Goal: Task Accomplishment & Management: Complete application form

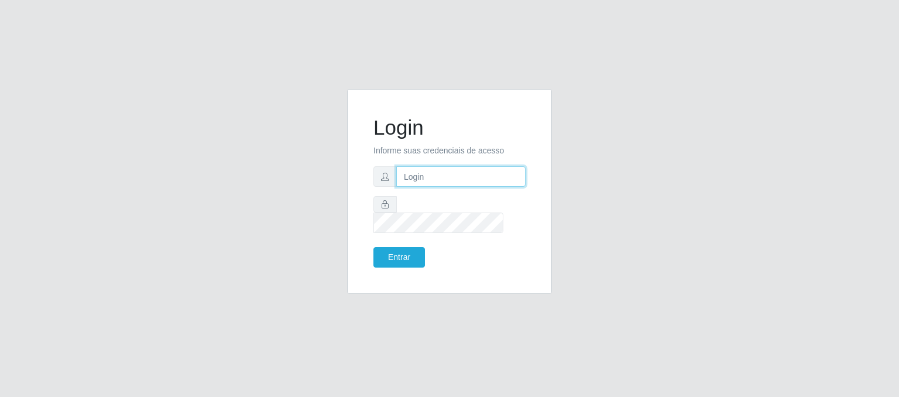
click at [475, 187] on input "text" at bounding box center [460, 176] width 129 height 20
type input "A"
type input "[EMAIL_ADDRESS][DOMAIN_NAME]"
click at [410, 247] on button "Entrar" at bounding box center [399, 257] width 52 height 20
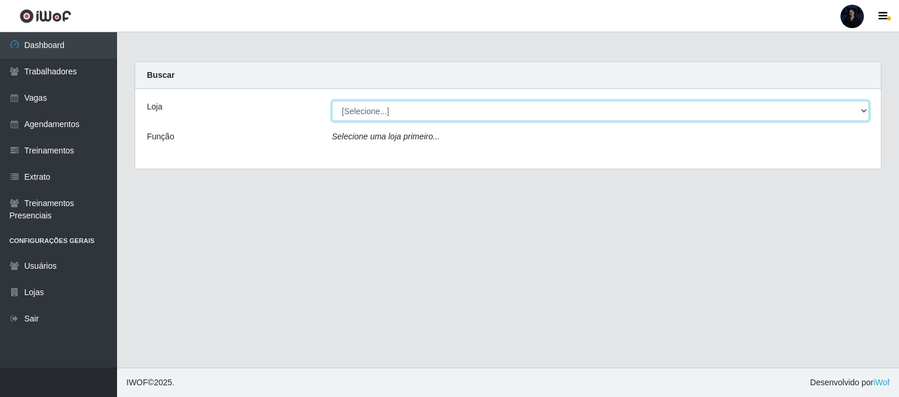
click at [413, 115] on select "[Selecione...] Hiper Queiroz - Alto da Conceição Hiper Queiroz - Boa Vista Hipe…" at bounding box center [600, 111] width 537 height 20
select select "463"
click at [332, 101] on select "[Selecione...] Hiper Queiroz - Alto da Conceição Hiper Queiroz - Boa Vista Hipe…" at bounding box center [600, 111] width 537 height 20
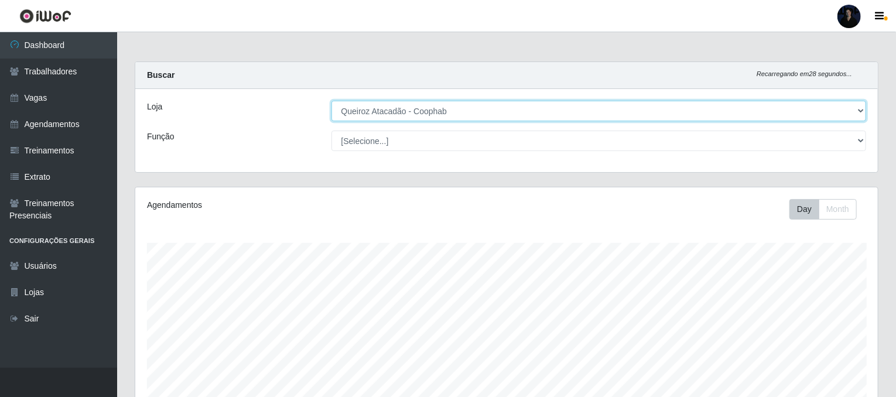
scroll to position [243, 742]
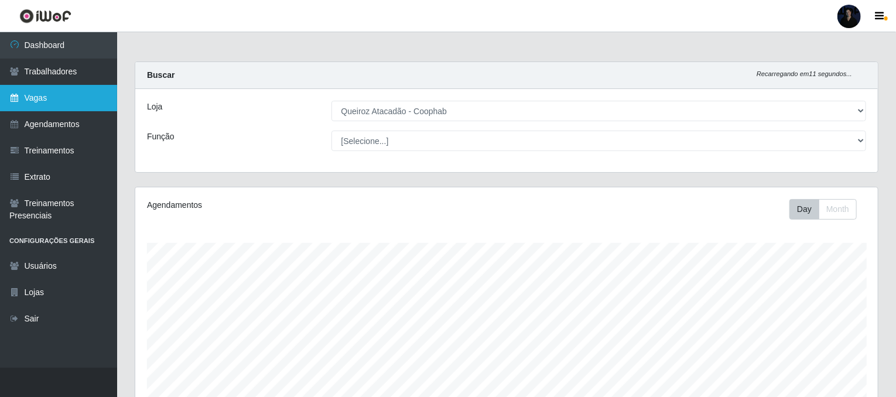
click at [37, 107] on link "Vagas" at bounding box center [58, 98] width 117 height 26
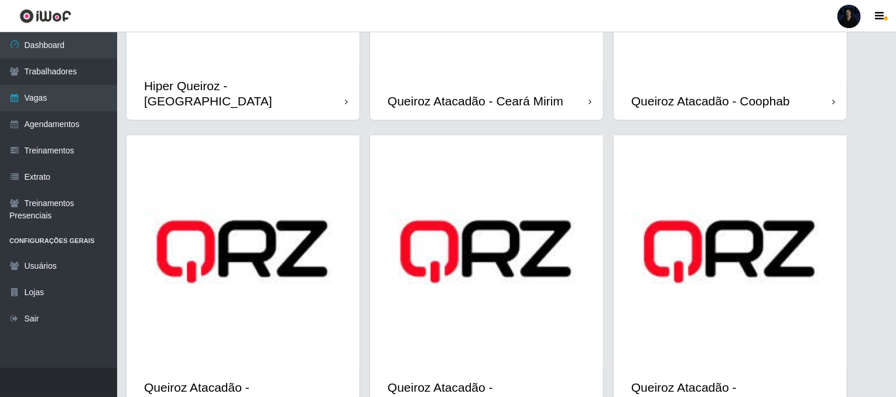
scroll to position [524, 0]
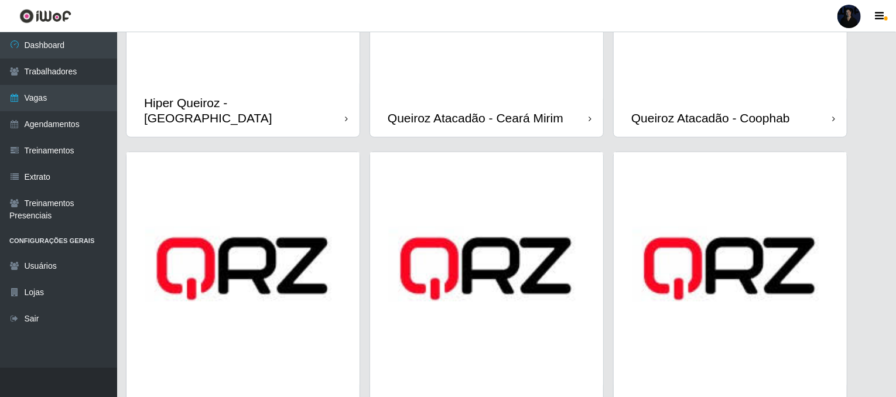
click at [764, 102] on div "Queiroz Atacadão - Coophab" at bounding box center [729, 118] width 233 height 38
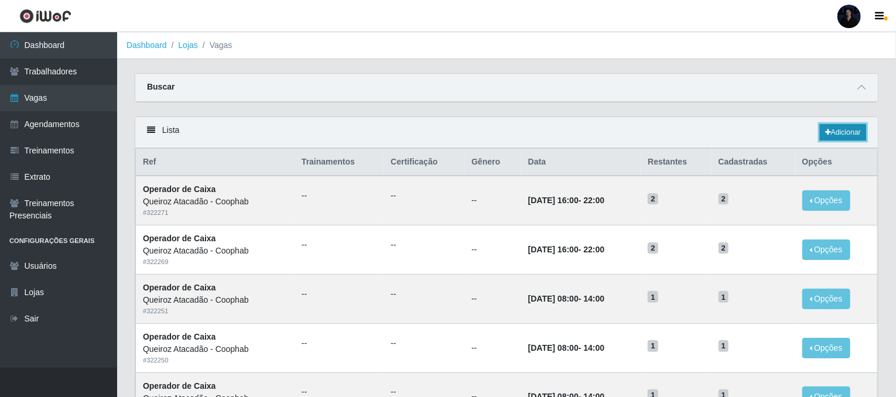
click at [852, 128] on link "Adicionar" at bounding box center [843, 132] width 46 height 16
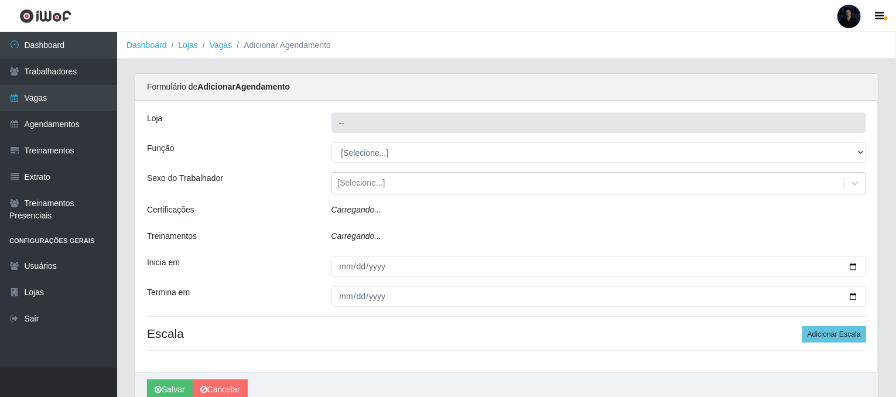
type input "Queiroz Atacadão - Coophab"
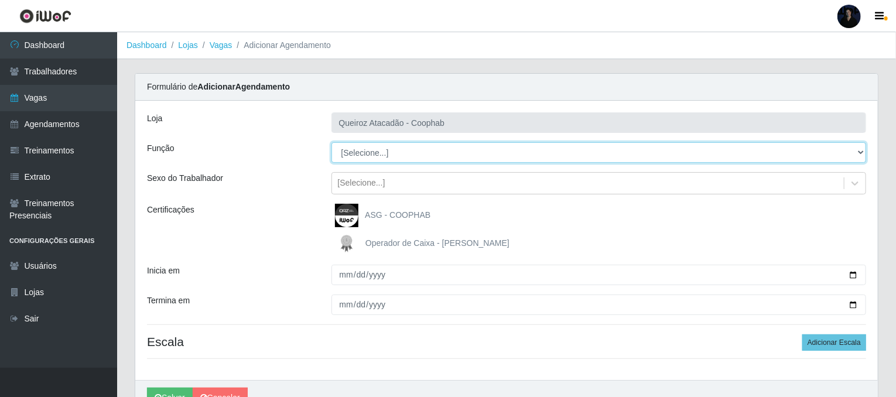
click at [557, 149] on select "[Selecione...] ASG ASG + ASG ++ Embalador Embalador + Embalador ++ Operador de …" at bounding box center [598, 152] width 535 height 20
select select "22"
click at [331, 142] on select "[Selecione...] ASG ASG + ASG ++ Embalador Embalador + Embalador ++ Operador de …" at bounding box center [598, 152] width 535 height 20
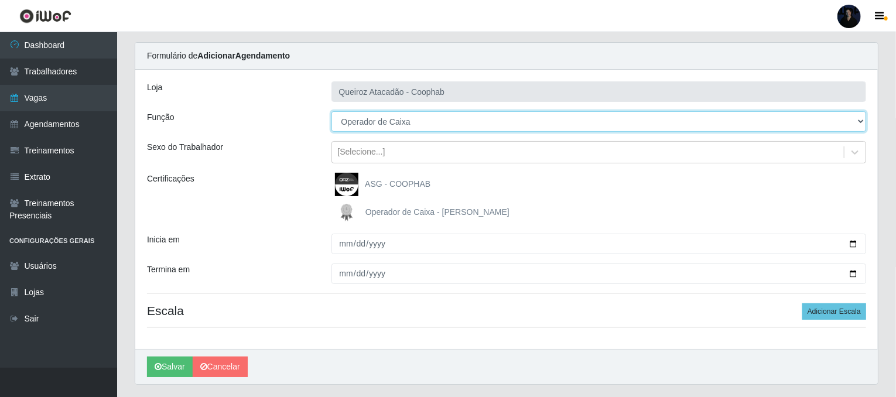
scroll to position [61, 0]
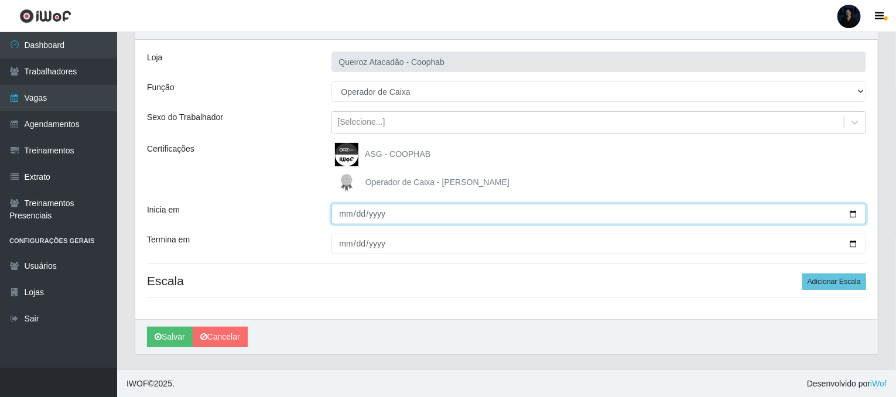
click at [854, 212] on input "Inicia em" at bounding box center [598, 214] width 535 height 20
type input "[DATE]"
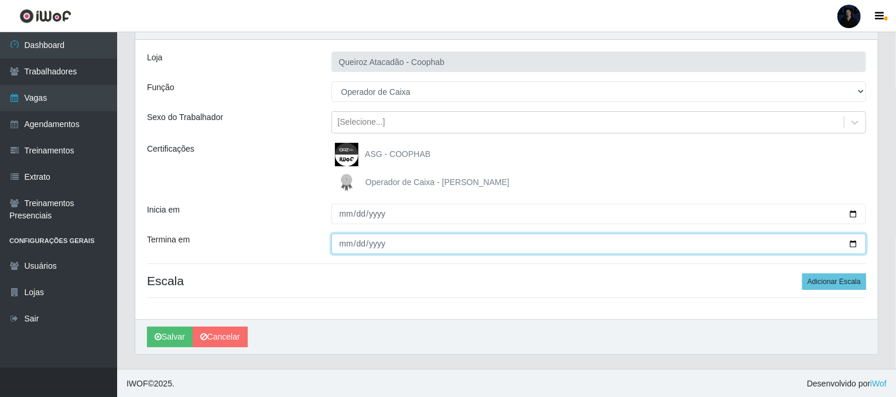
click at [852, 249] on input "Termina em" at bounding box center [598, 244] width 535 height 20
click at [854, 244] on input "Termina em" at bounding box center [598, 244] width 535 height 20
type input "[DATE]"
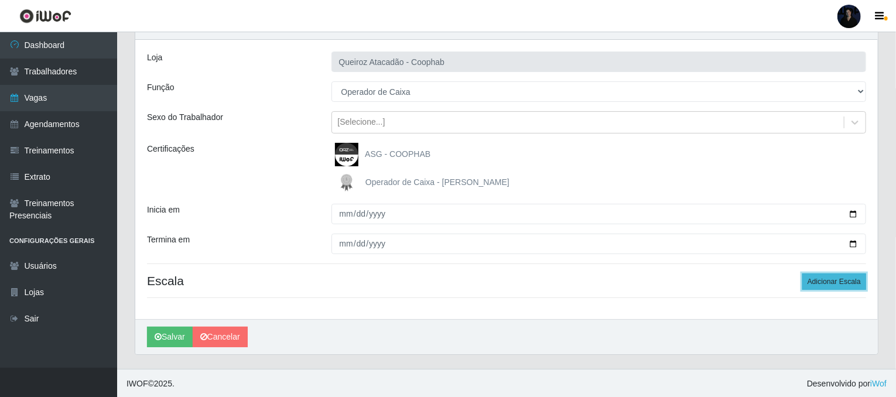
click at [817, 279] on button "Adicionar Escala" at bounding box center [834, 281] width 64 height 16
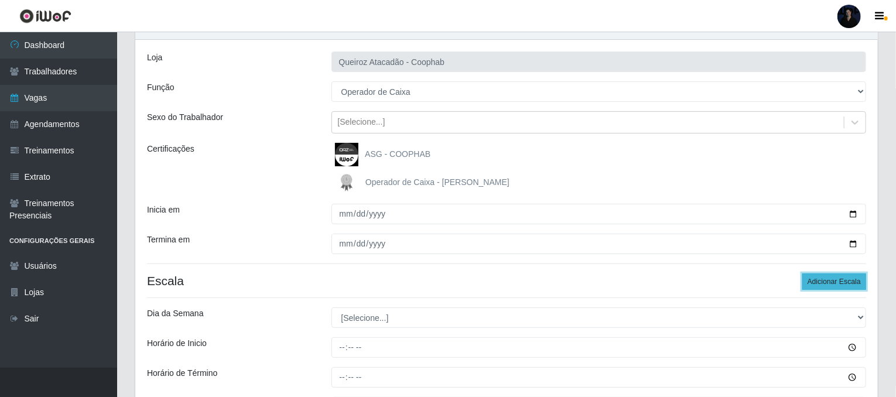
click at [817, 279] on button "Adicionar Escala" at bounding box center [834, 281] width 64 height 16
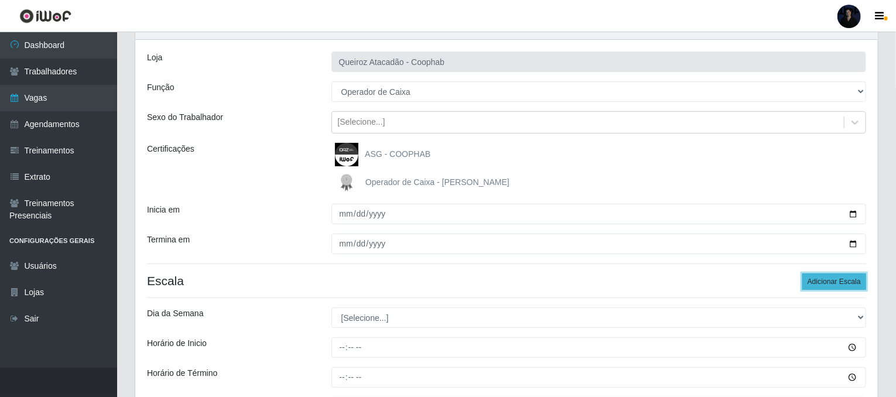
click at [817, 279] on button "Adicionar Escala" at bounding box center [834, 281] width 64 height 16
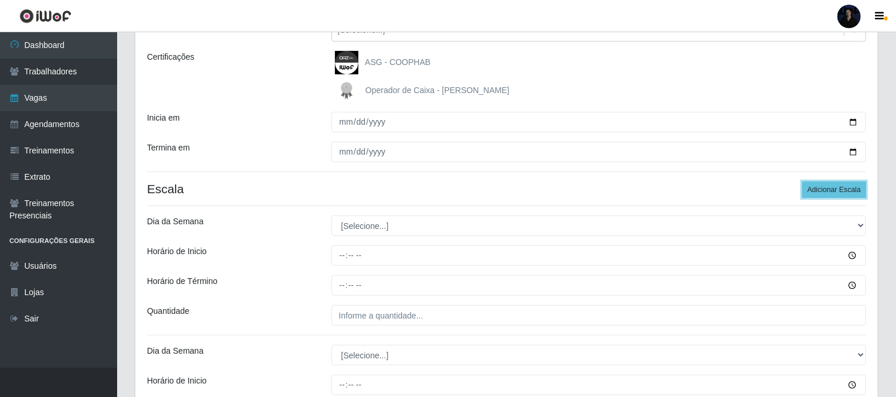
scroll to position [159, 0]
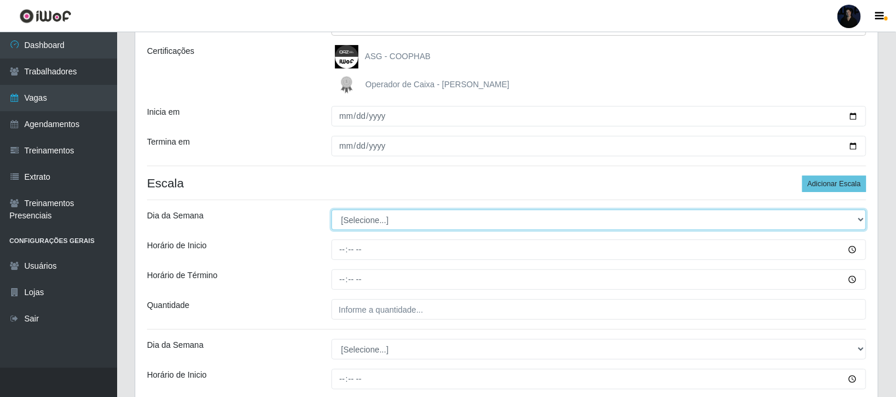
click at [351, 222] on select "[Selecione...] Segunda Terça Quarta Quinta Sexta Sábado Domingo" at bounding box center [598, 220] width 535 height 20
select select "2"
click at [331, 210] on select "[Selecione...] Segunda Terça Quarta Quinta Sexta Sábado Domingo" at bounding box center [598, 220] width 535 height 20
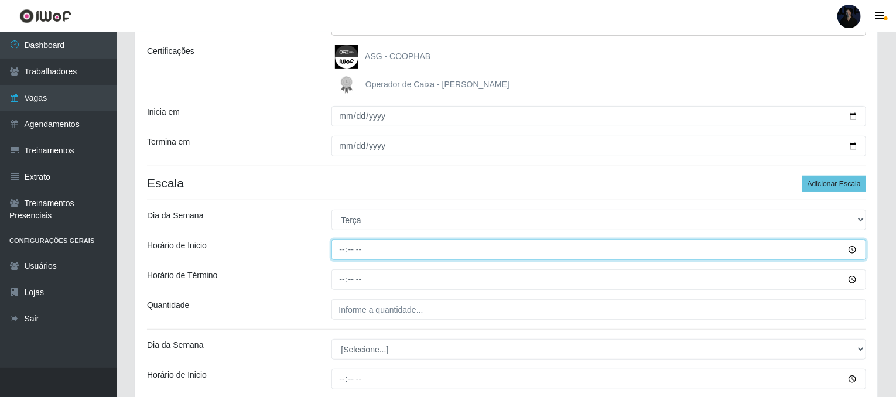
click at [338, 246] on input "Horário de Inicio" at bounding box center [598, 249] width 535 height 20
type input "11:00"
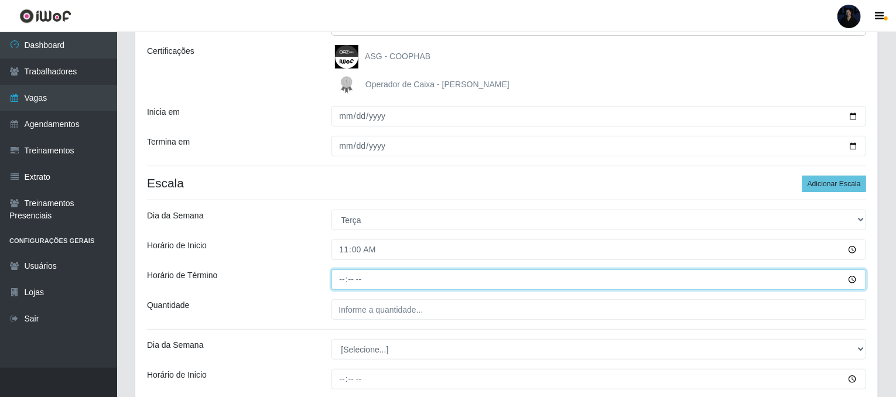
click at [343, 279] on input "Horário de Término" at bounding box center [598, 279] width 535 height 20
type input "17:00"
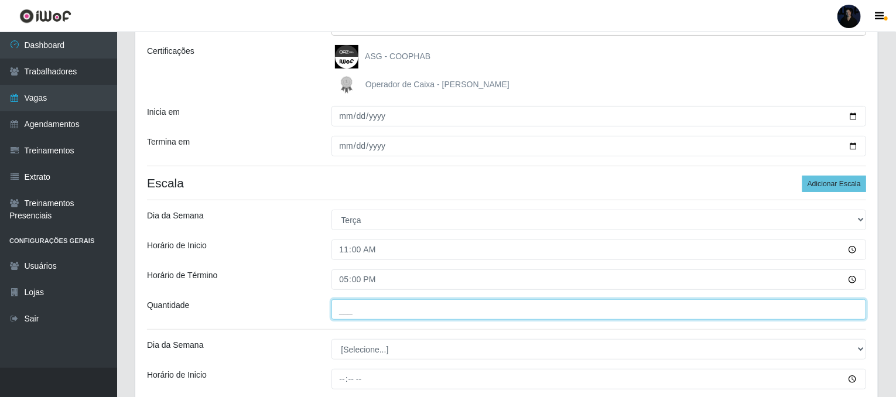
click at [337, 316] on input "___" at bounding box center [598, 309] width 535 height 20
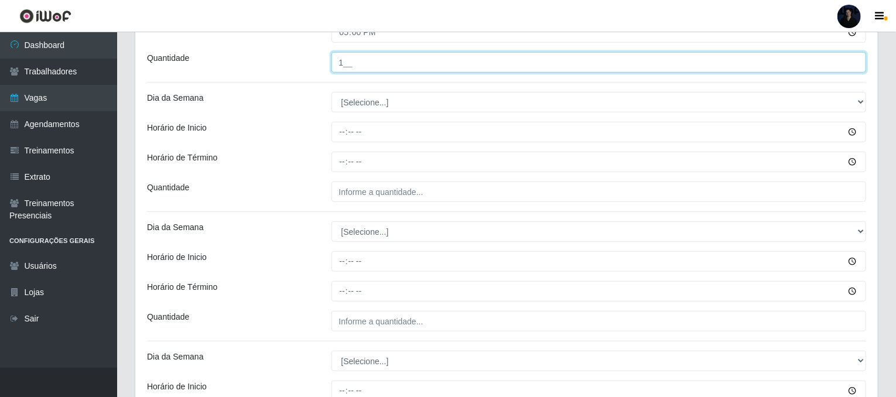
scroll to position [451, 0]
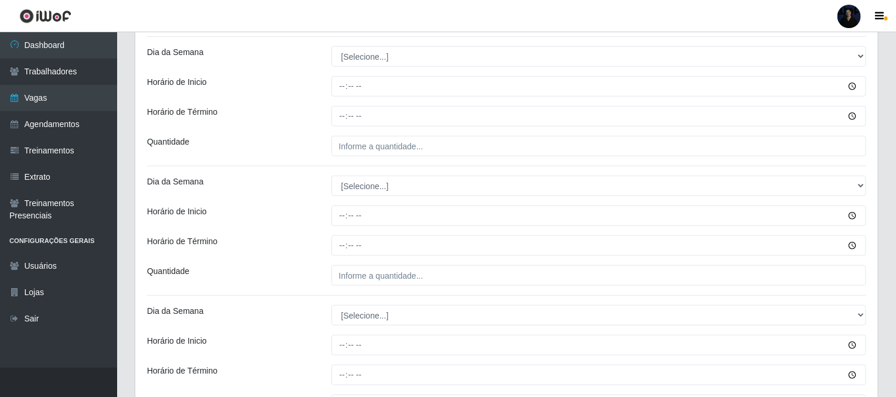
type input "1__"
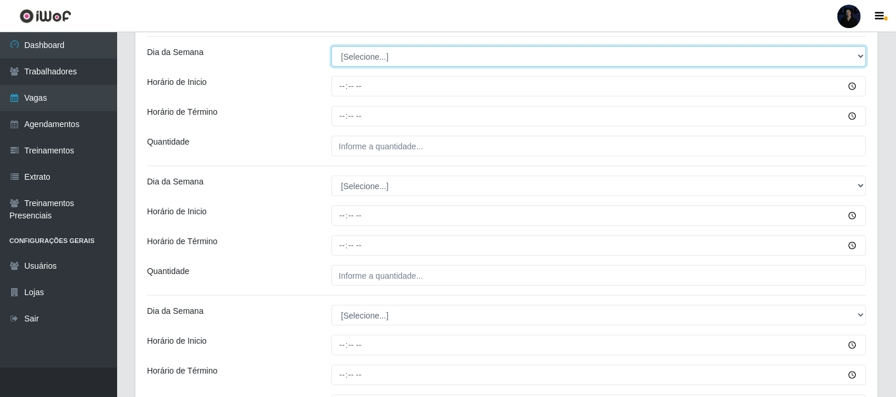
click at [365, 62] on select "[Selecione...] Segunda Terça Quarta Quinta Sexta Sábado Domingo" at bounding box center [598, 56] width 535 height 20
select select "2"
click at [331, 46] on select "[Selecione...] Segunda Terça Quarta Quinta Sexta Sábado Domingo" at bounding box center [598, 56] width 535 height 20
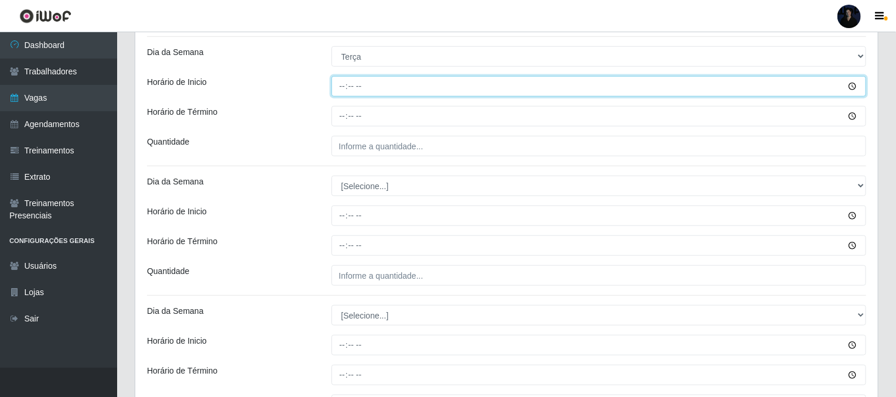
click at [337, 83] on input "Horário de Inicio" at bounding box center [598, 86] width 535 height 20
type input "16:00"
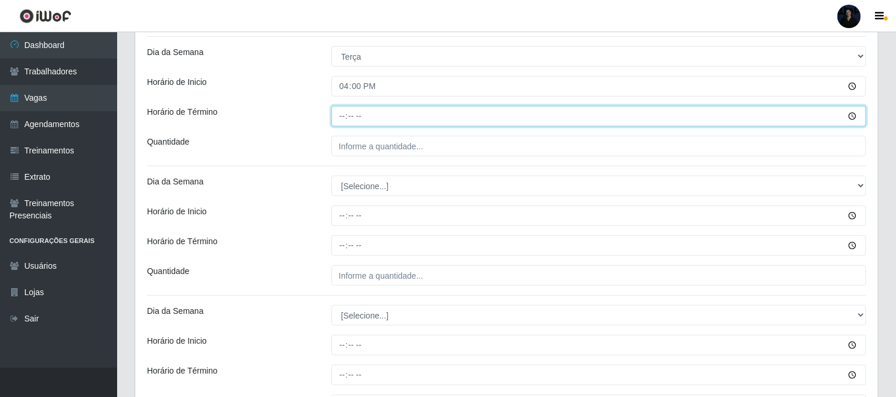
click at [337, 113] on input "Horário de Término" at bounding box center [598, 116] width 535 height 20
type input "22:00"
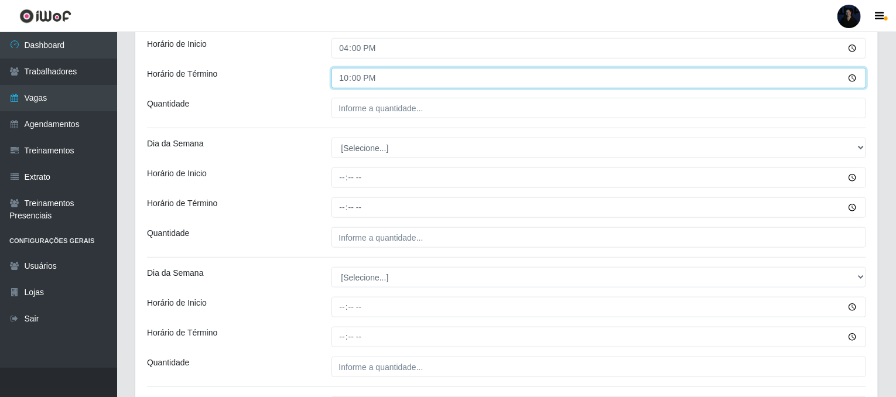
scroll to position [510, 0]
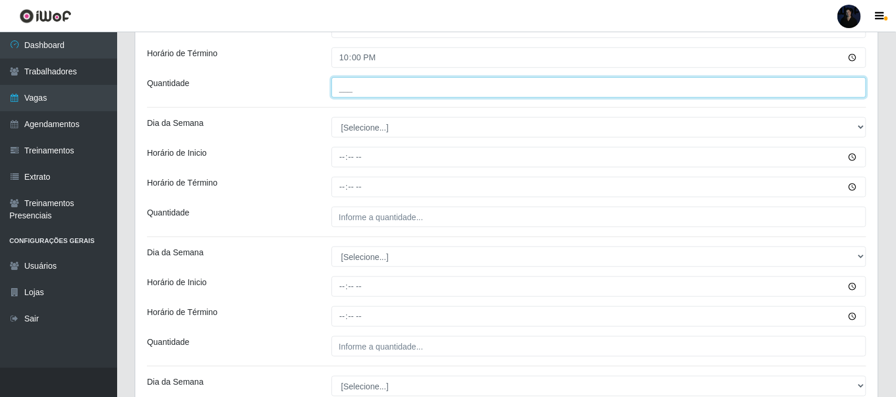
click at [343, 88] on input "___" at bounding box center [598, 87] width 535 height 20
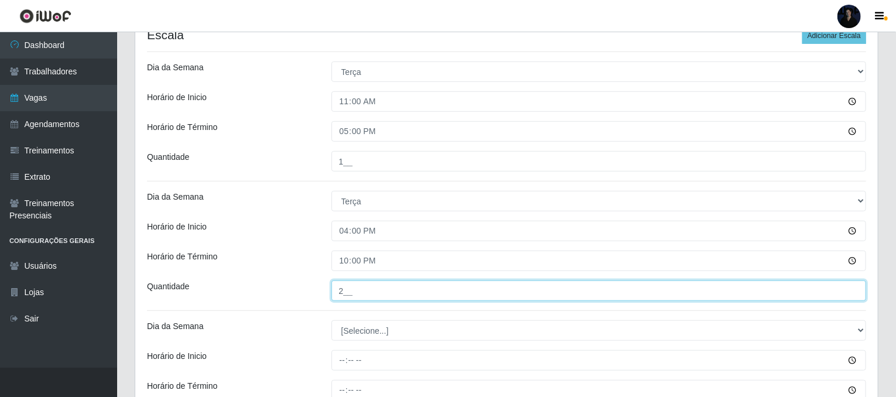
scroll to position [393, 0]
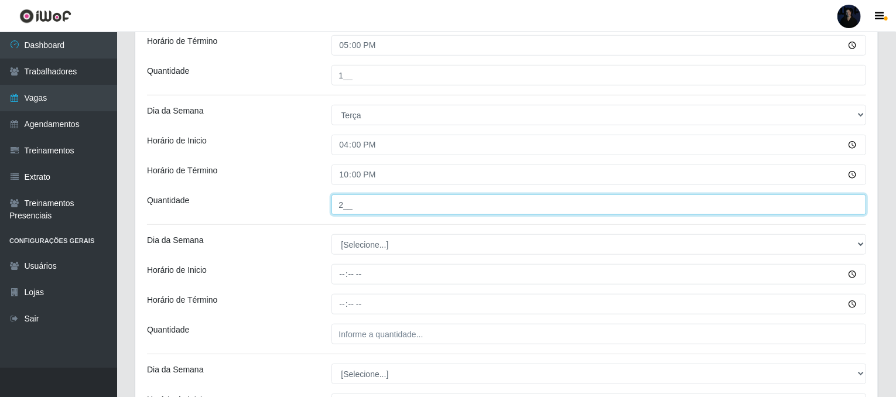
type input "2__"
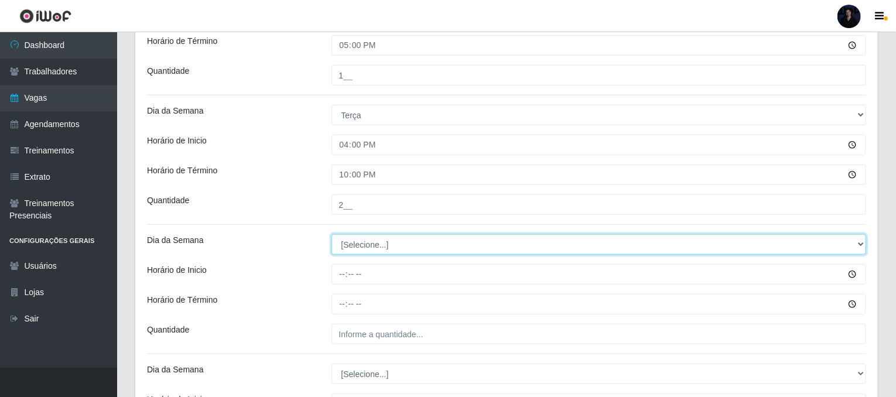
click at [366, 245] on select "[Selecione...] Segunda Terça Quarta Quinta Sexta Sábado Domingo" at bounding box center [598, 244] width 535 height 20
select select "3"
click at [331, 234] on select "[Selecione...] Segunda Terça Quarta Quinta Sexta Sábado Domingo" at bounding box center [598, 244] width 535 height 20
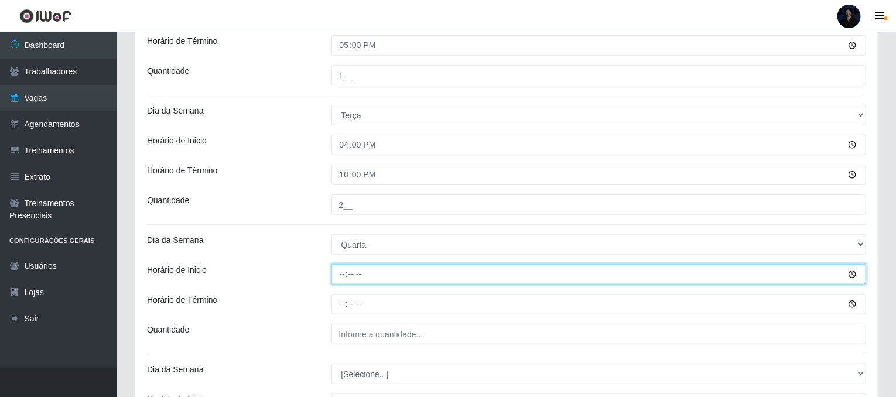
click at [341, 277] on input "Horário de Inicio" at bounding box center [598, 274] width 535 height 20
type input "11:00"
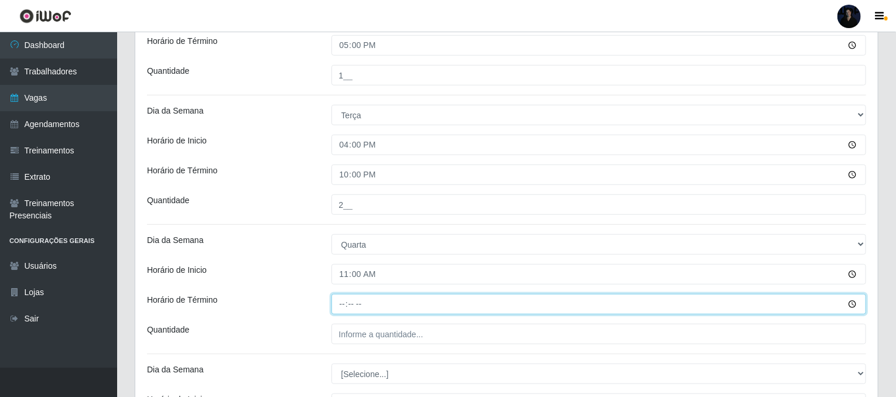
click at [342, 295] on input "Horário de Término" at bounding box center [598, 304] width 535 height 20
type input "17:00"
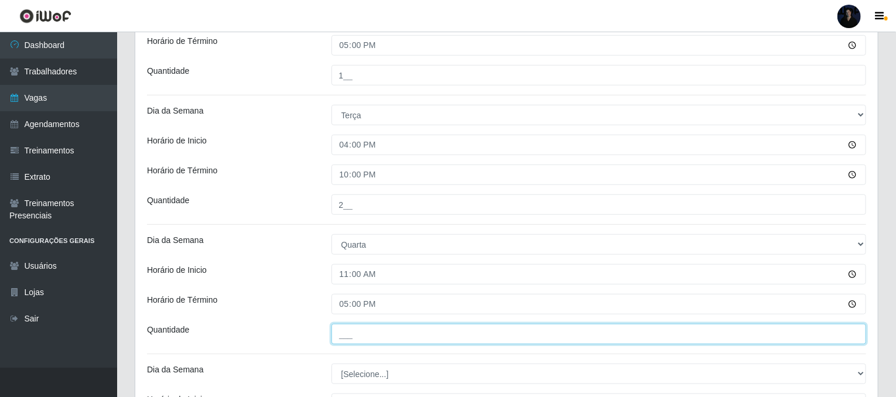
click at [341, 331] on input "___" at bounding box center [598, 334] width 535 height 20
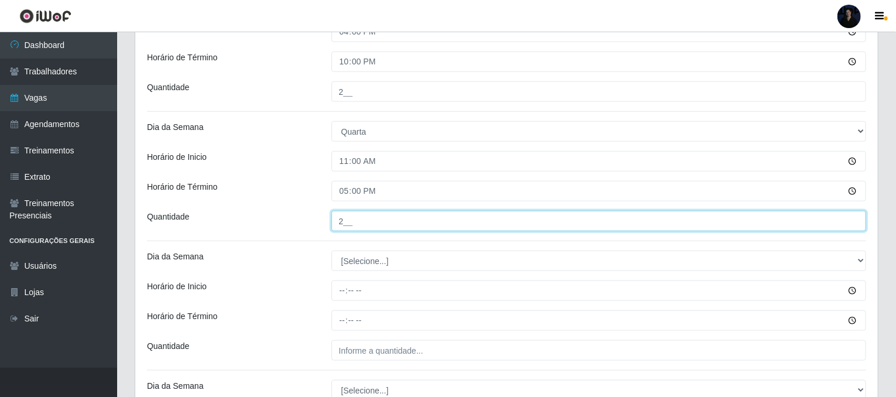
scroll to position [510, 0]
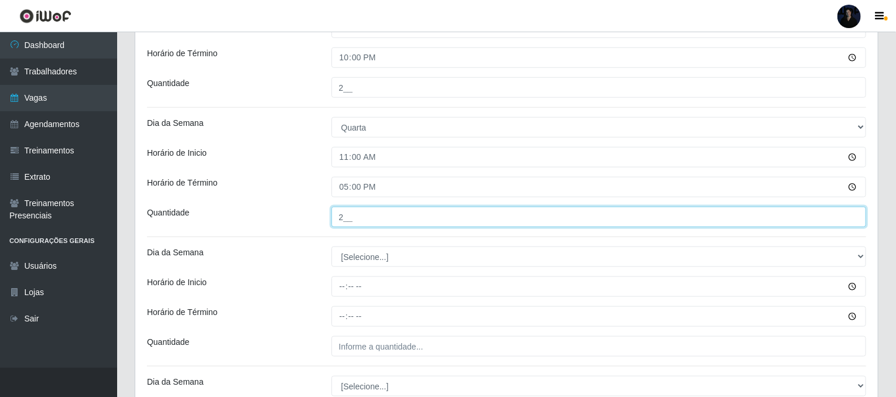
type input "2__"
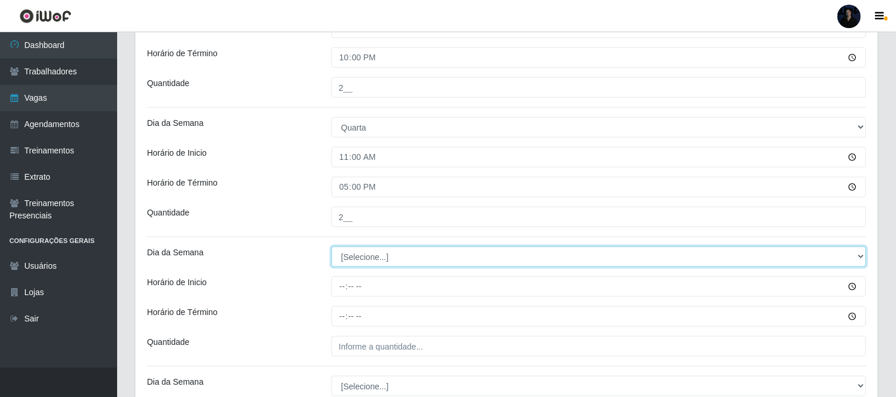
click at [378, 258] on select "[Selecione...] Segunda Terça Quarta Quinta Sexta Sábado Domingo" at bounding box center [598, 256] width 535 height 20
select select "3"
click at [331, 246] on select "[Selecione...] Segunda Terça Quarta Quinta Sexta Sábado Domingo" at bounding box center [598, 256] width 535 height 20
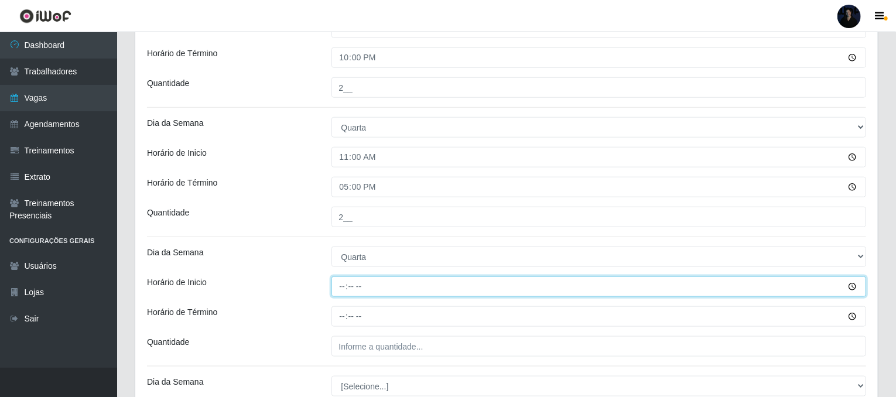
click at [340, 284] on input "Horário de Inicio" at bounding box center [598, 286] width 535 height 20
type input "16:00"
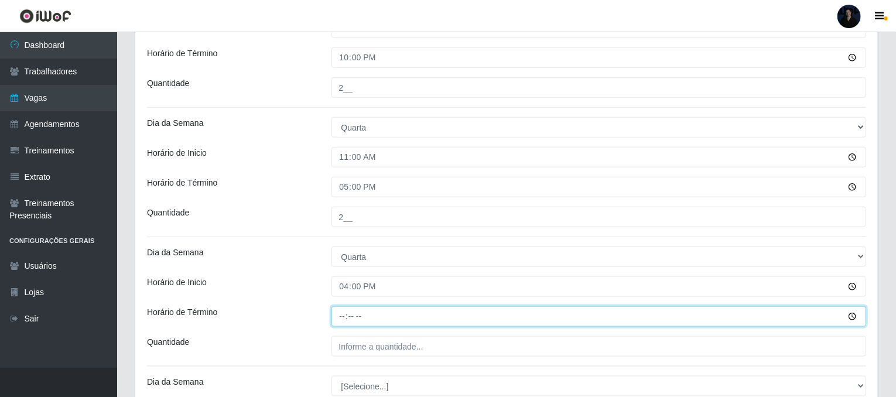
click at [344, 316] on input "Horário de Término" at bounding box center [598, 316] width 535 height 20
type input "22:00"
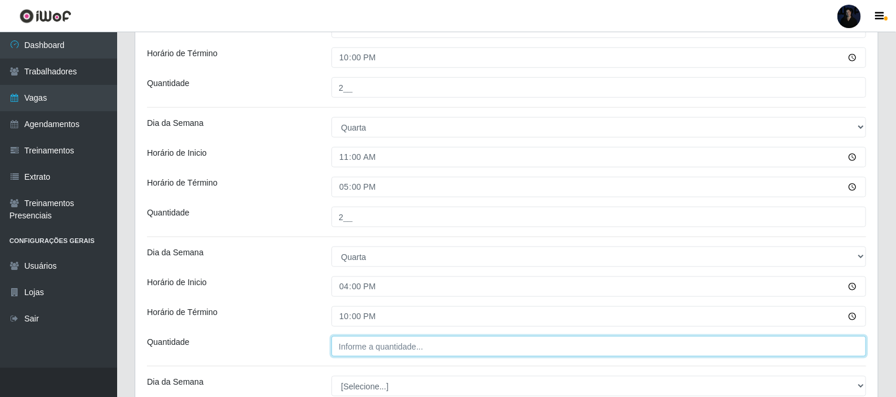
type input "___"
click at [344, 340] on input "___" at bounding box center [598, 346] width 535 height 20
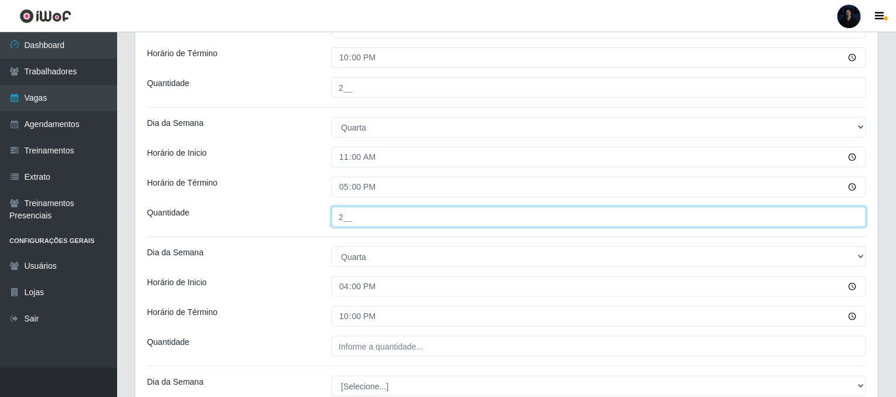
drag, startPoint x: 344, startPoint y: 218, endPoint x: 325, endPoint y: 209, distance: 20.9
click at [324, 209] on div "2__" at bounding box center [599, 217] width 553 height 20
type input "1__"
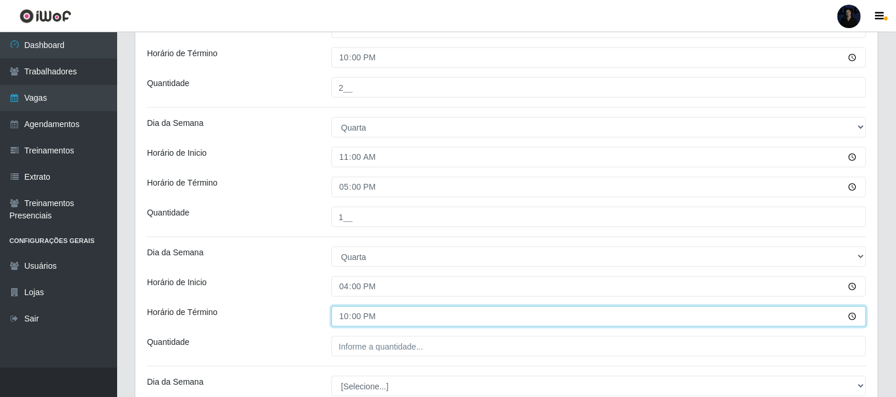
drag, startPoint x: 344, startPoint y: 317, endPoint x: 340, endPoint y: 329, distance: 13.2
click at [342, 321] on input "22:00" at bounding box center [598, 316] width 535 height 20
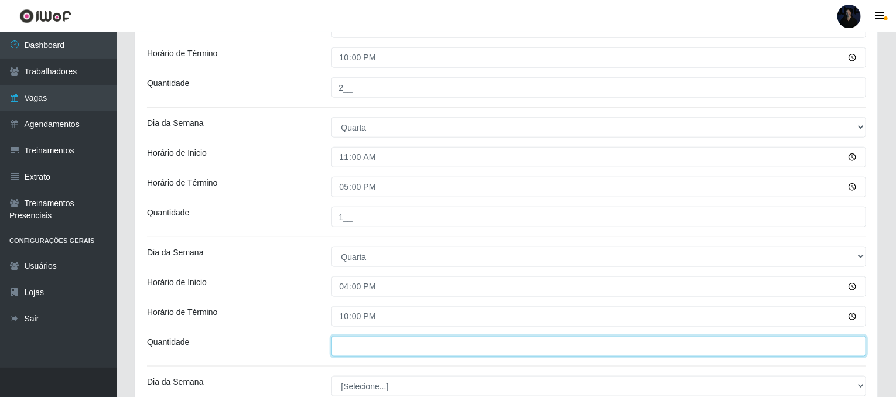
click at [341, 342] on input "___" at bounding box center [598, 346] width 535 height 20
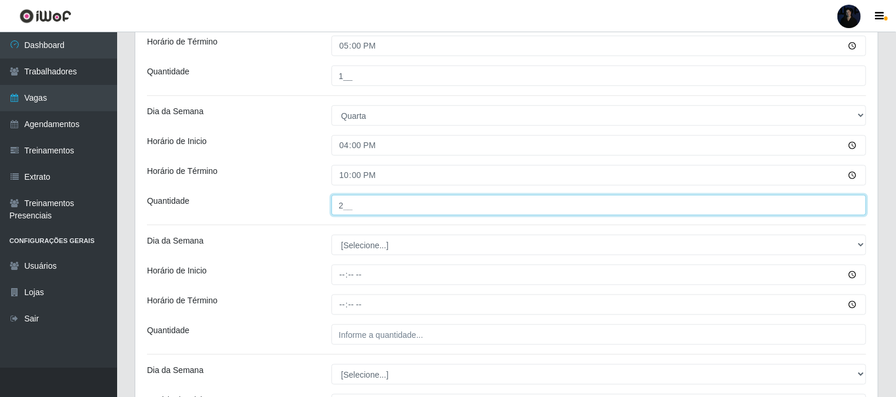
scroll to position [685, 0]
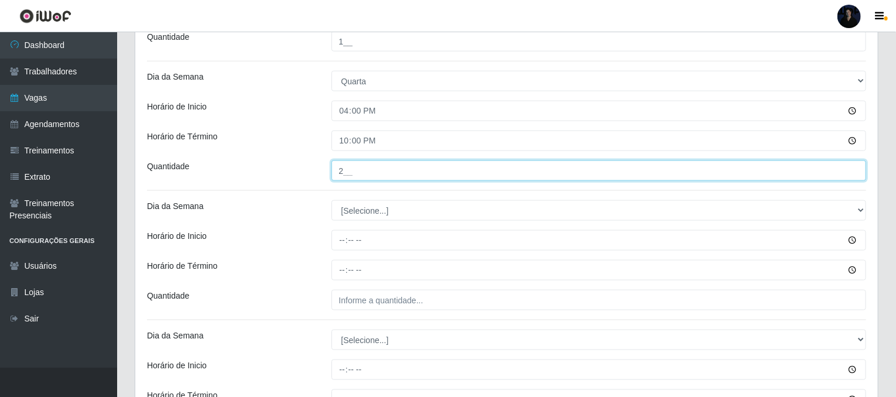
type input "2__"
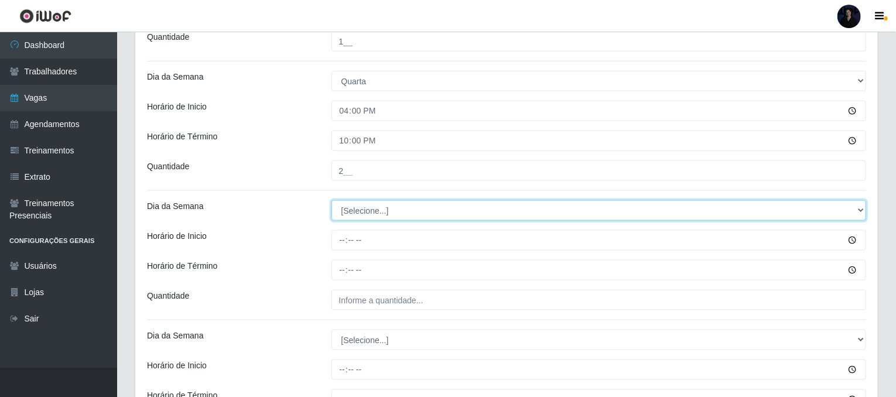
click at [383, 212] on select "[Selecione...] Segunda Terça Quarta Quinta Sexta Sábado Domingo" at bounding box center [598, 210] width 535 height 20
select select "4"
click at [331, 200] on select "[Selecione...] Segunda Terça Quarta Quinta Sexta Sábado Domingo" at bounding box center [598, 210] width 535 height 20
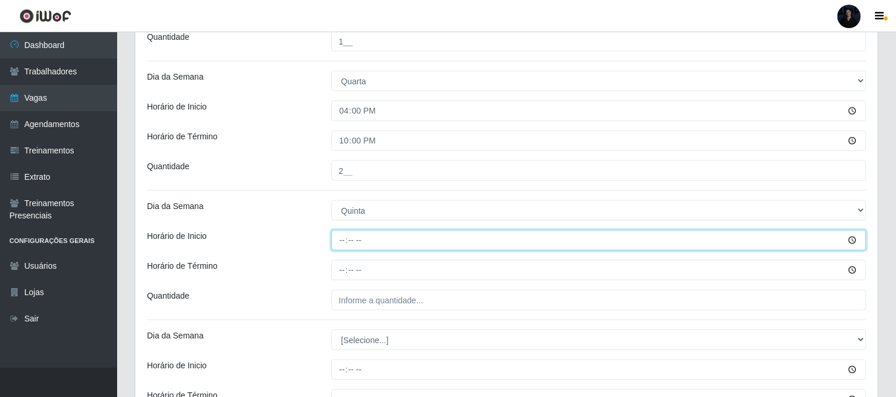
click at [342, 241] on input "Horário de Inicio" at bounding box center [598, 240] width 535 height 20
type input "11:00"
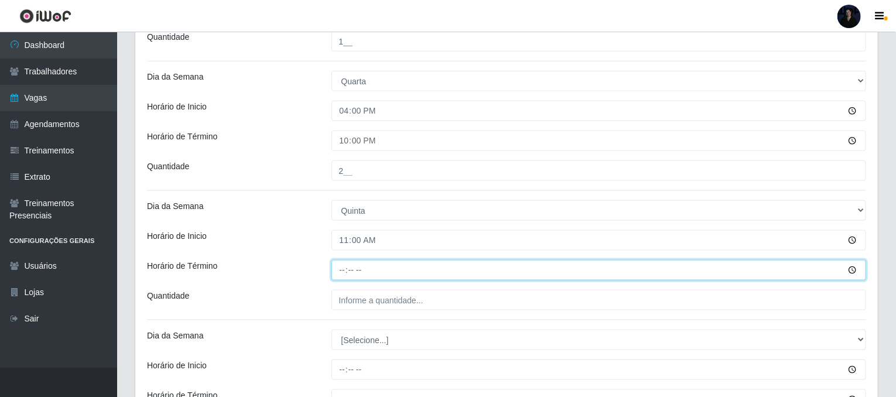
click at [344, 276] on input "Horário de Término" at bounding box center [598, 270] width 535 height 20
type input "17:00"
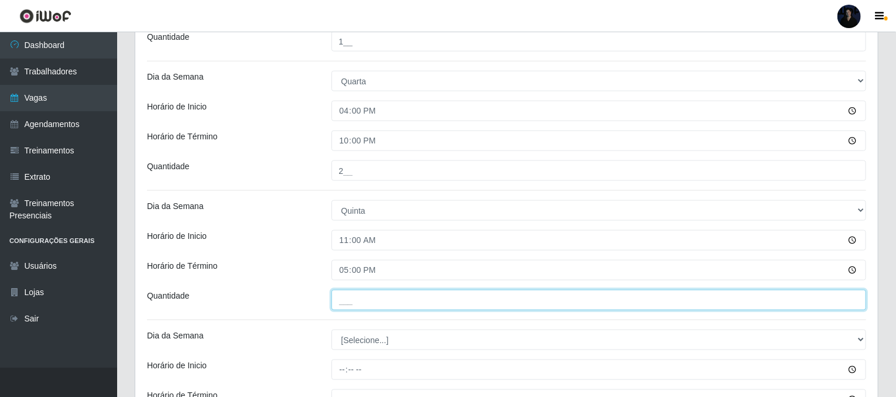
click at [342, 303] on input "___" at bounding box center [598, 300] width 535 height 20
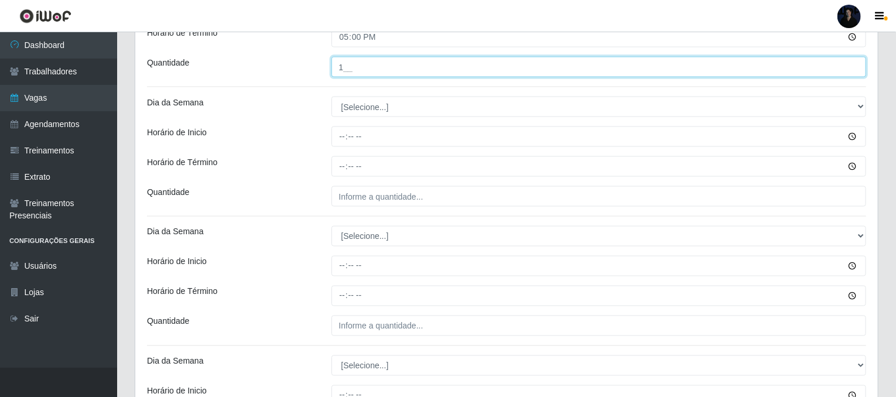
scroll to position [920, 0]
type input "1__"
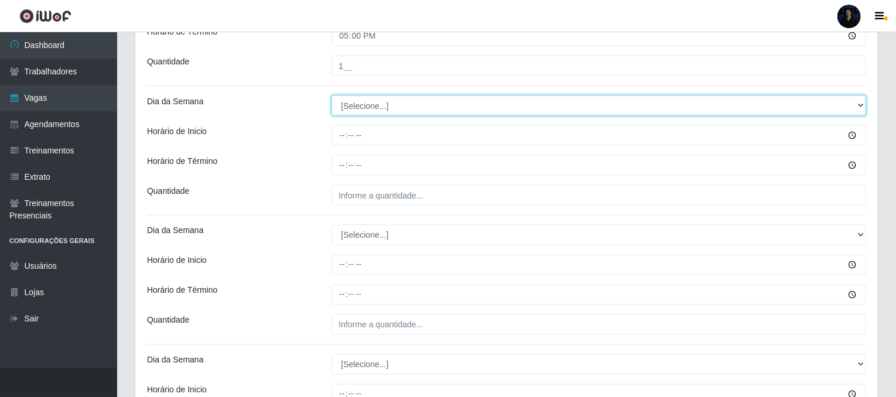
click at [365, 108] on select "[Selecione...] Segunda Terça Quarta Quinta Sexta Sábado Domingo" at bounding box center [598, 105] width 535 height 20
select select "4"
click at [331, 95] on select "[Selecione...] Segunda Terça Quarta Quinta Sexta Sábado Domingo" at bounding box center [598, 105] width 535 height 20
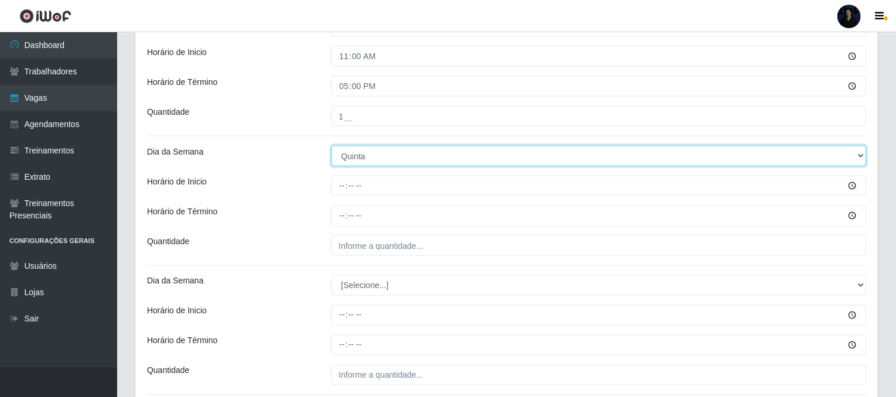
scroll to position [803, 0]
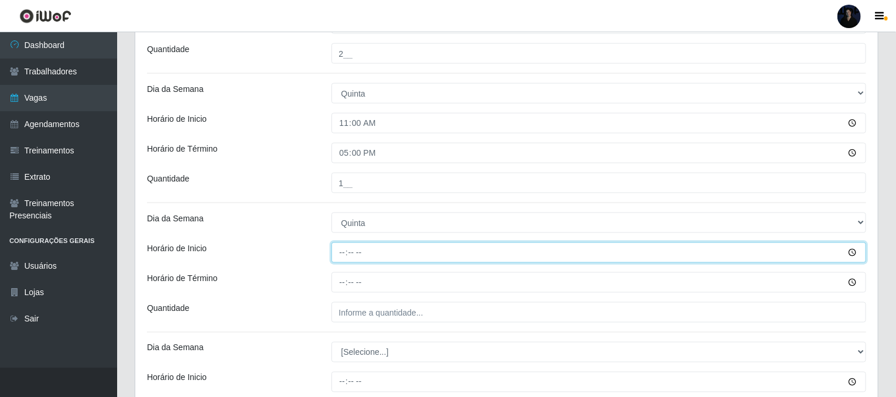
click at [338, 254] on input "Horário de Inicio" at bounding box center [598, 252] width 535 height 20
type input "16:00"
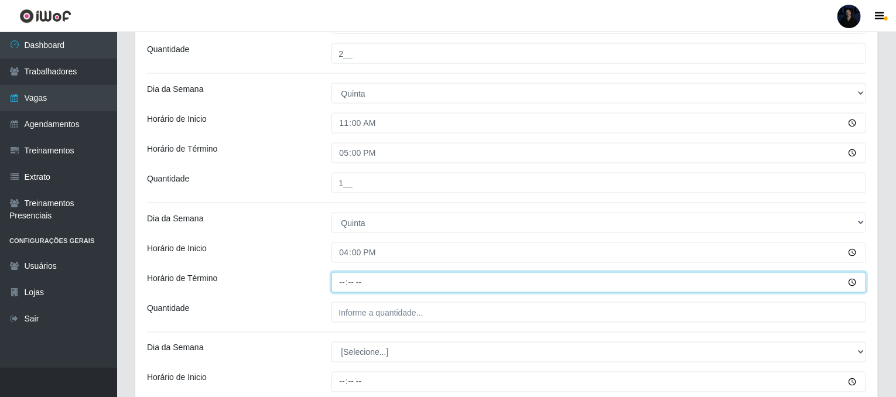
click at [338, 283] on input "Horário de Término" at bounding box center [598, 282] width 535 height 20
type input "22:00"
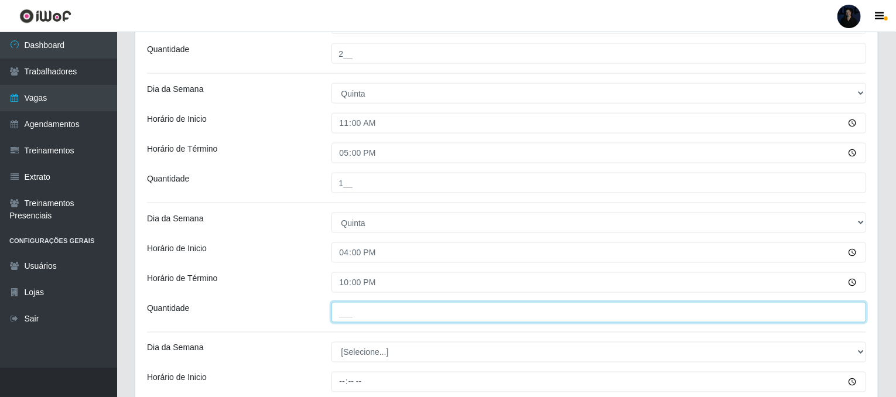
click at [337, 309] on input "___" at bounding box center [598, 312] width 535 height 20
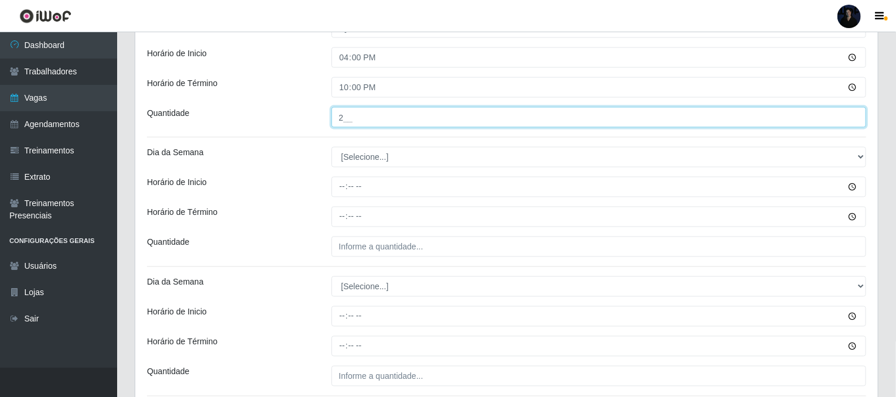
scroll to position [1037, 0]
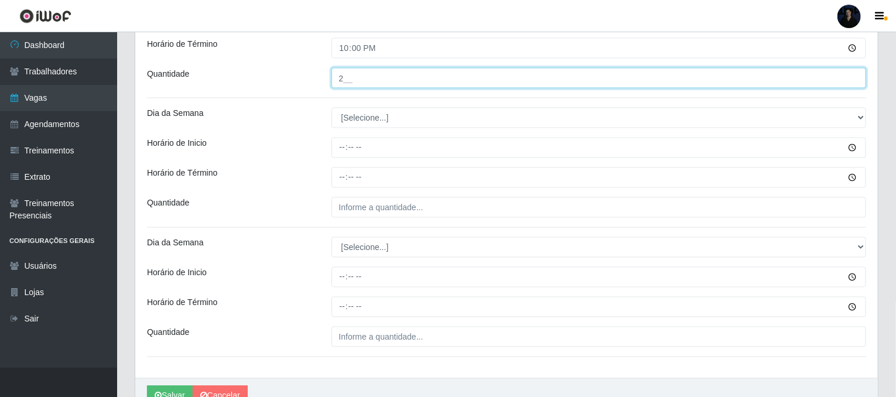
type input "2__"
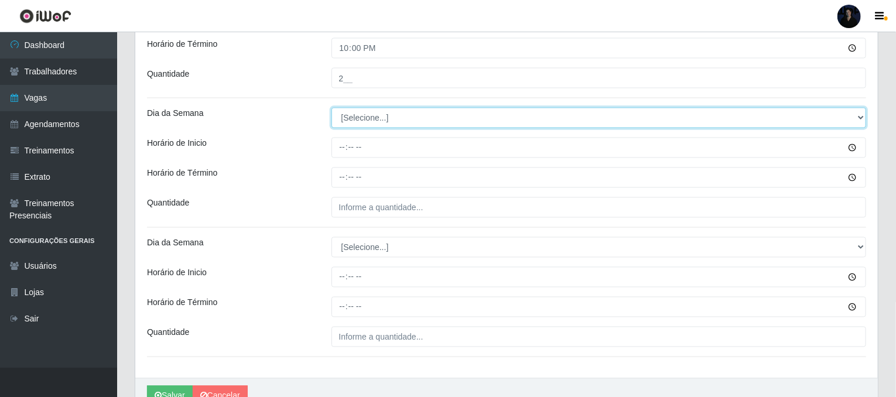
click at [356, 124] on select "[Selecione...] Segunda Terça Quarta Quinta Sexta Sábado Domingo" at bounding box center [598, 118] width 535 height 20
select select "5"
click at [331, 108] on select "[Selecione...] Segunda Terça Quarta Quinta Sexta Sábado Domingo" at bounding box center [598, 118] width 535 height 20
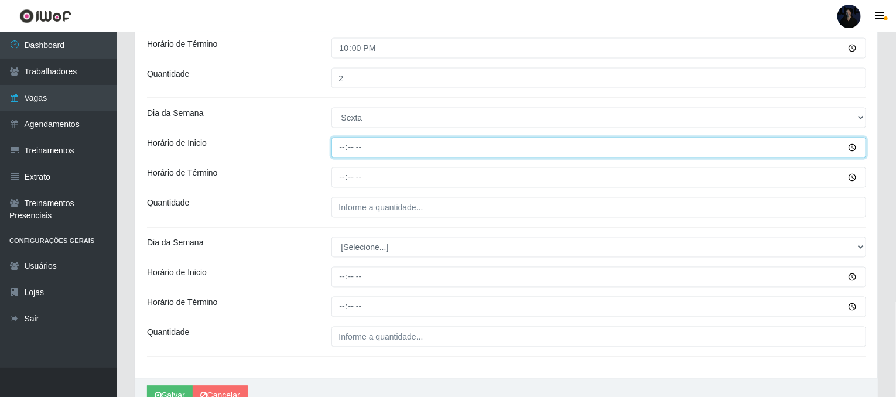
click at [342, 144] on input "Horário de Inicio" at bounding box center [598, 148] width 535 height 20
type input "11:00"
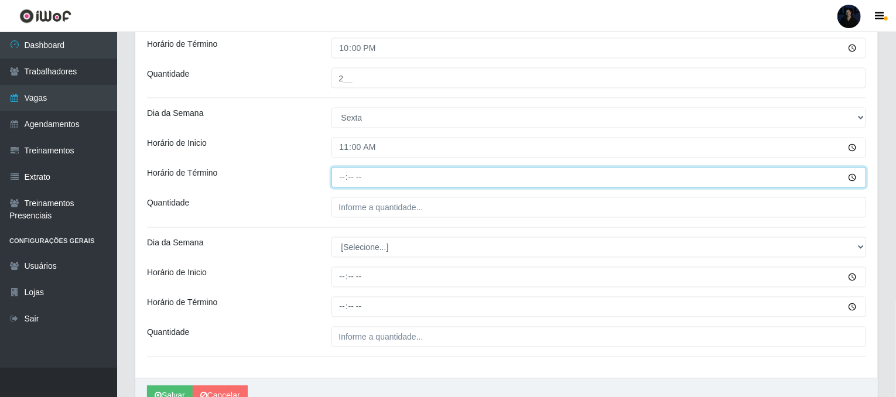
click at [339, 176] on input "Horário de Término" at bounding box center [598, 177] width 535 height 20
type input "17:00"
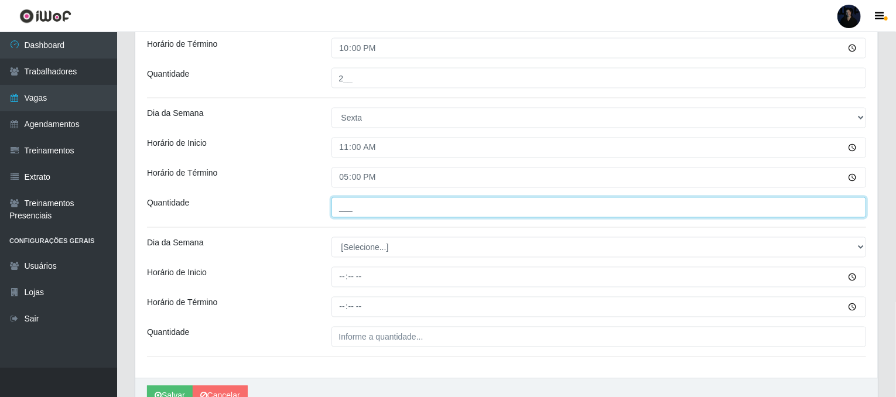
click at [337, 204] on input "___" at bounding box center [598, 207] width 535 height 20
type input "1__"
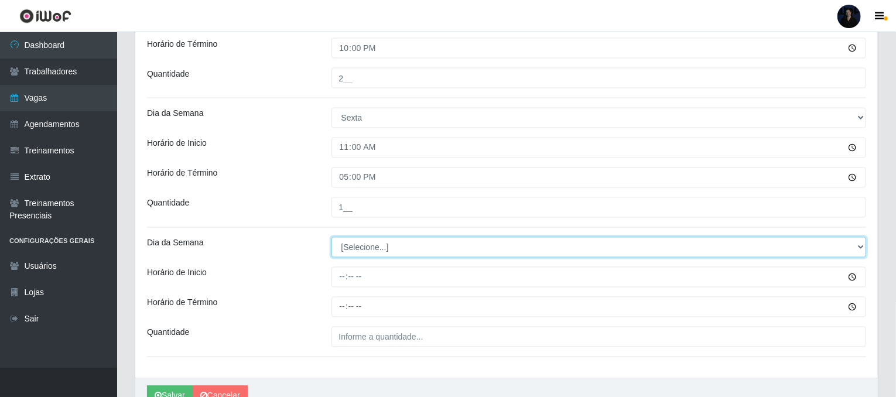
click at [351, 243] on select "[Selecione...] Segunda Terça Quarta Quinta Sexta Sábado Domingo" at bounding box center [598, 247] width 535 height 20
select select "5"
click at [331, 237] on select "[Selecione...] Segunda Terça Quarta Quinta Sexta Sábado Domingo" at bounding box center [598, 247] width 535 height 20
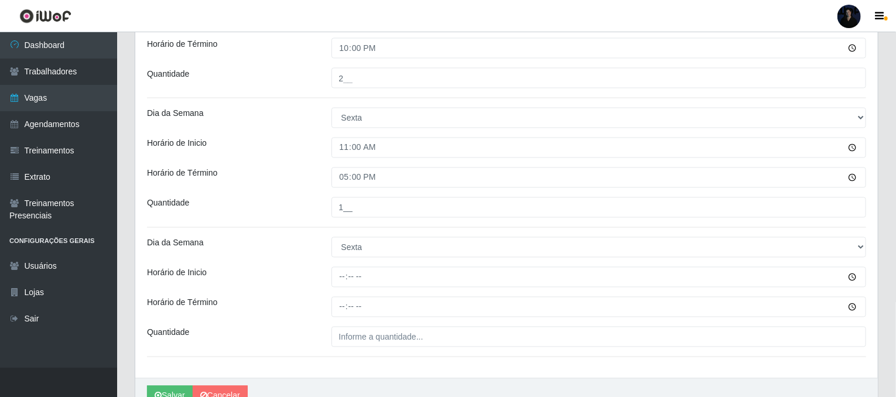
click at [328, 274] on div at bounding box center [599, 277] width 553 height 20
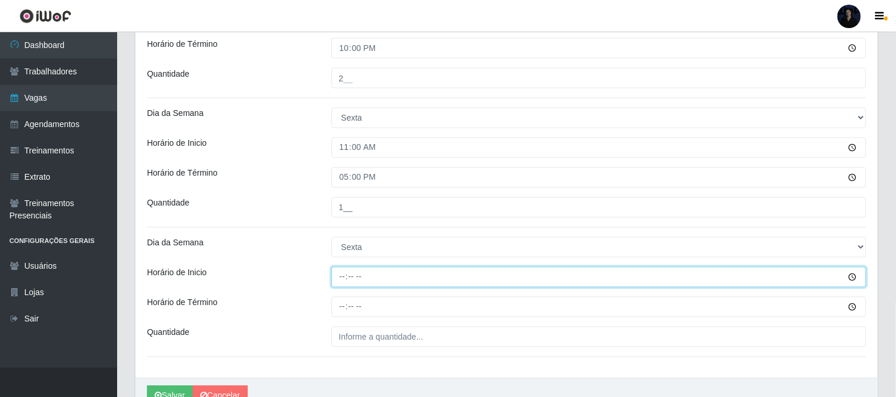
click at [340, 276] on input "Horário de Inicio" at bounding box center [598, 277] width 535 height 20
type input "16:00"
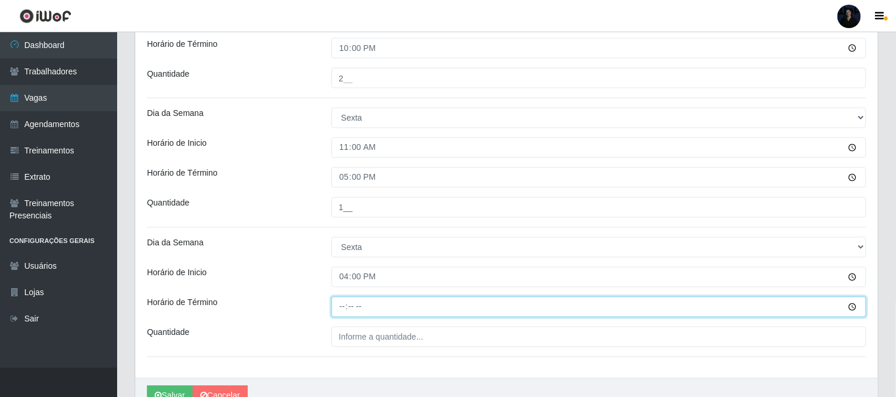
click at [341, 307] on input "Horário de Término" at bounding box center [598, 307] width 535 height 20
type input "22:00"
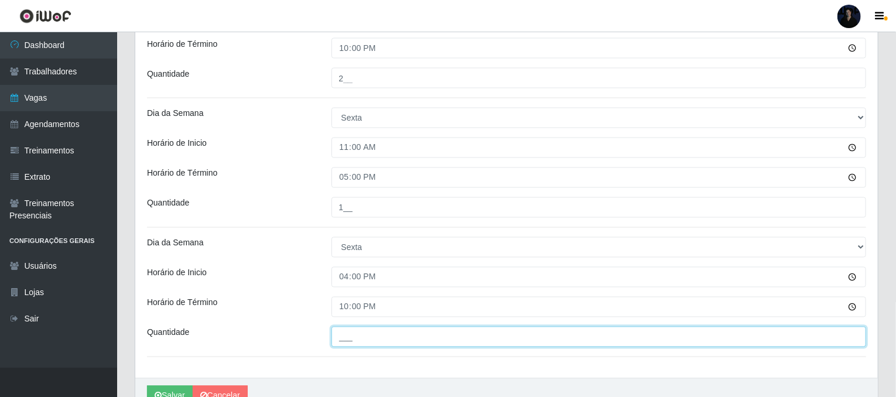
click at [351, 335] on input "___" at bounding box center [598, 337] width 535 height 20
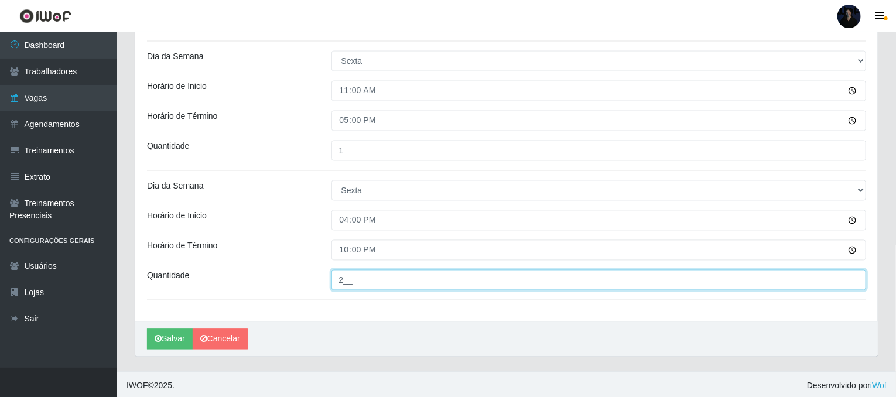
scroll to position [1095, 0]
type input "2__"
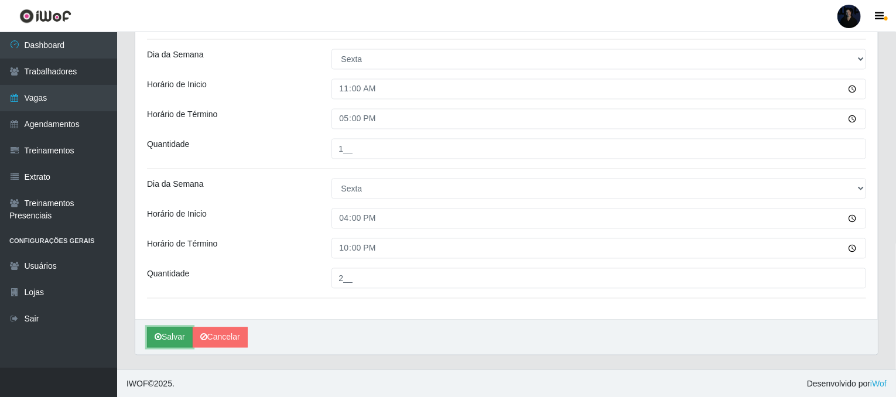
click at [156, 340] on icon "submit" at bounding box center [158, 337] width 7 height 8
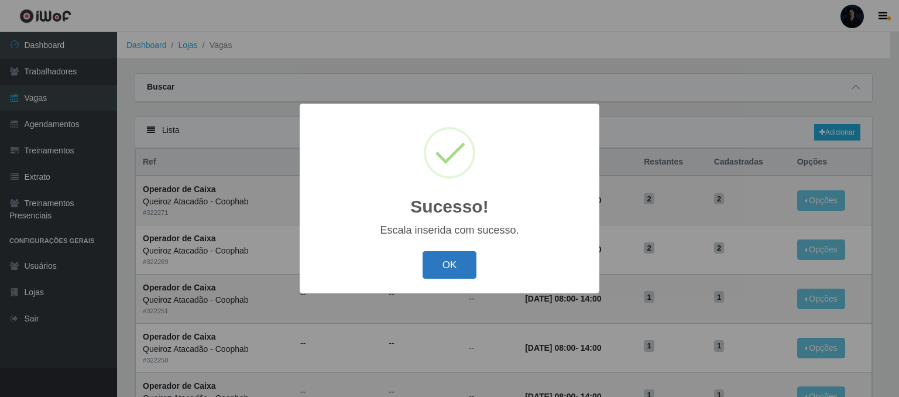
click at [447, 269] on button "OK" at bounding box center [450, 265] width 54 height 28
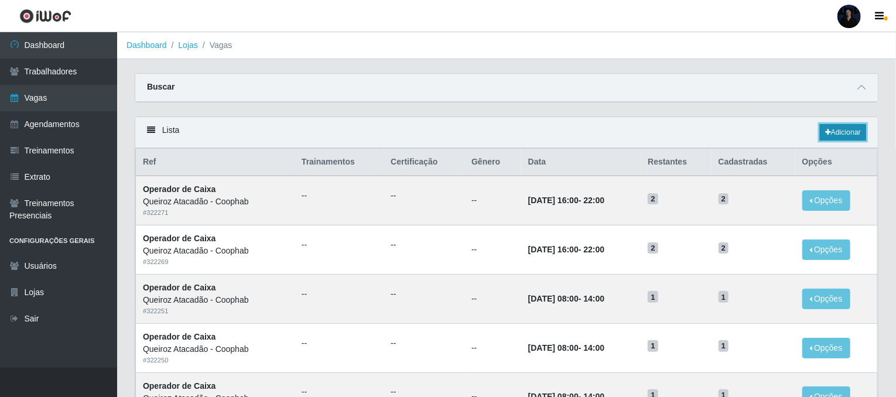
click at [853, 138] on link "Adicionar" at bounding box center [843, 132] width 46 height 16
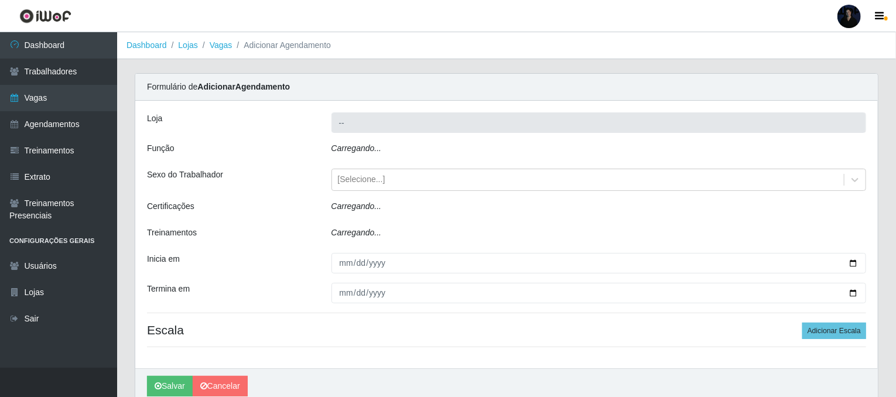
type input "Queiroz Atacadão - Coophab"
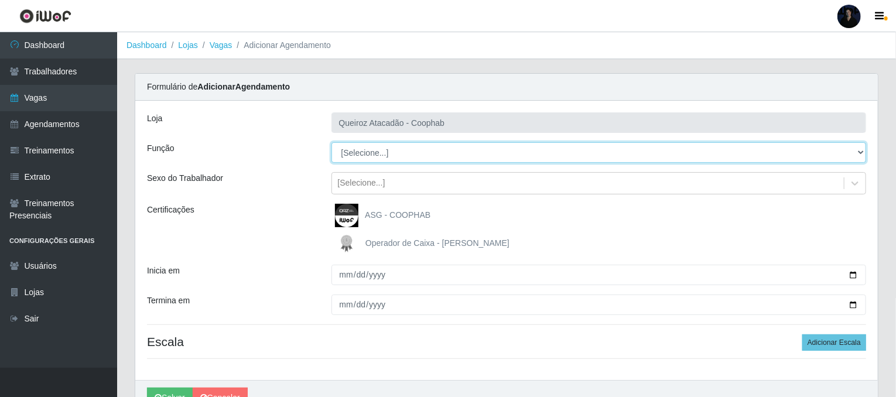
click at [414, 148] on select "[Selecione...] ASG ASG + ASG ++ Embalador Embalador + Embalador ++ Operador de …" at bounding box center [598, 152] width 535 height 20
select select "72"
click at [331, 142] on select "[Selecione...] ASG ASG + ASG ++ Embalador Embalador + Embalador ++ Operador de …" at bounding box center [598, 152] width 535 height 20
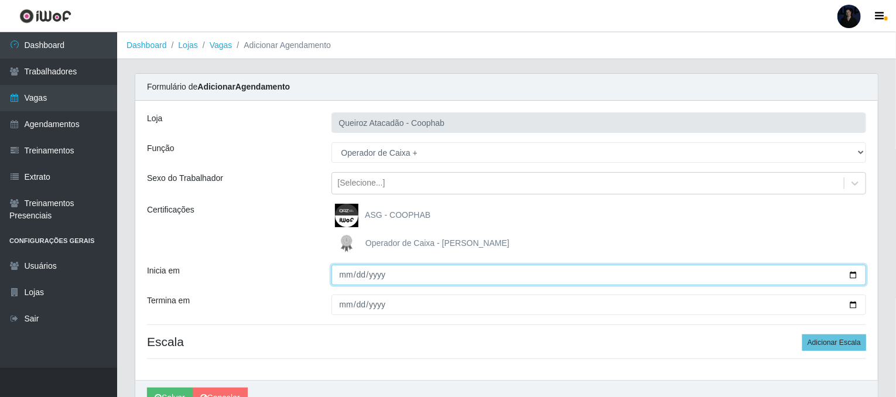
click at [849, 280] on input "Inicia em" at bounding box center [598, 275] width 535 height 20
click at [850, 275] on input "Inicia em" at bounding box center [598, 275] width 535 height 20
type input "[DATE]"
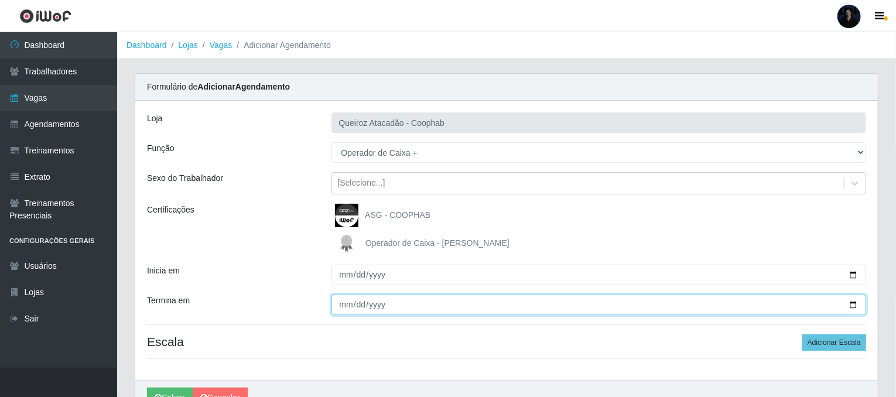
click at [846, 307] on input "Termina em" at bounding box center [598, 304] width 535 height 20
click at [855, 303] on input "Termina em" at bounding box center [598, 304] width 535 height 20
type input "[DATE]"
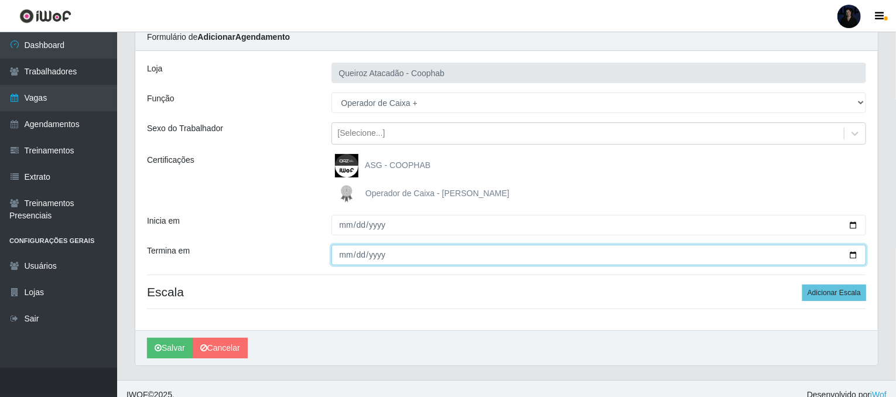
scroll to position [61, 0]
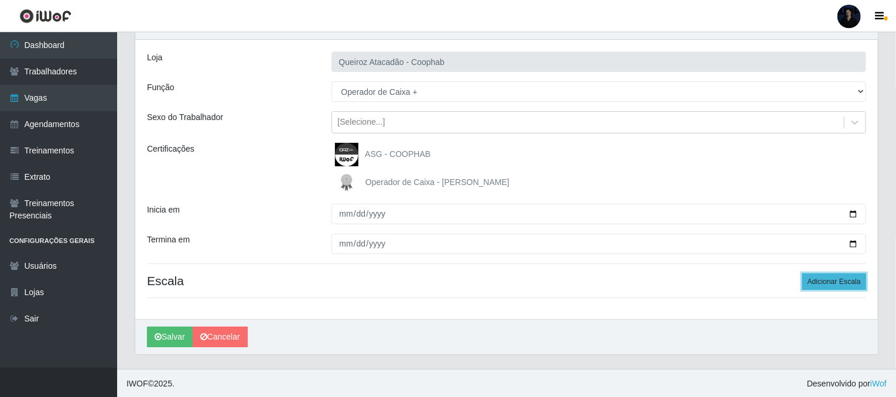
click at [815, 283] on button "Adicionar Escala" at bounding box center [834, 281] width 64 height 16
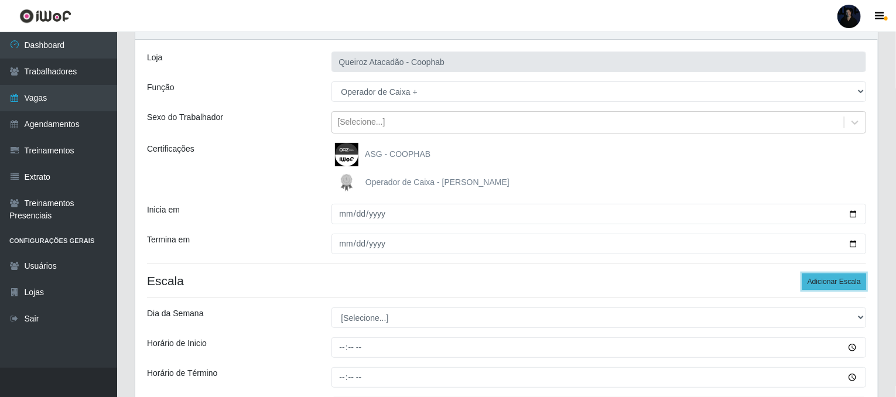
click at [815, 283] on button "Adicionar Escala" at bounding box center [834, 281] width 64 height 16
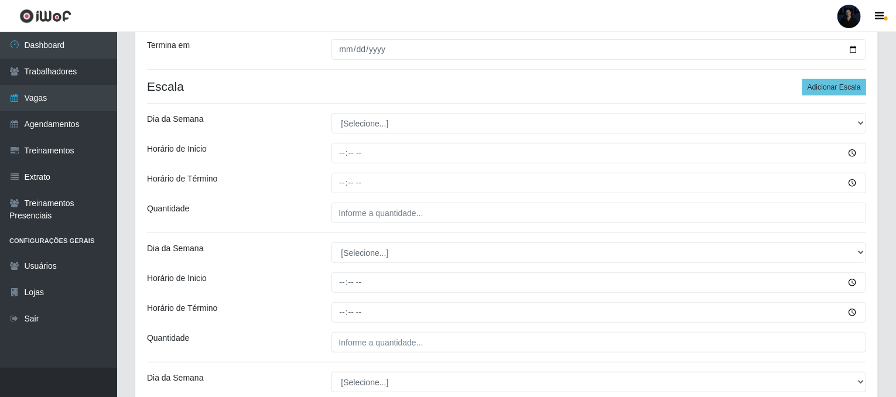
scroll to position [236, 0]
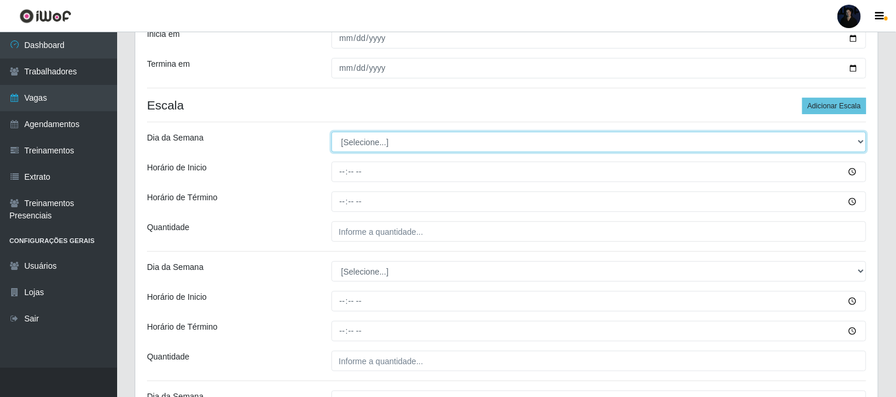
drag, startPoint x: 363, startPoint y: 139, endPoint x: 365, endPoint y: 145, distance: 6.7
click at [363, 139] on select "[Selecione...] Segunda Terça Quarta Quinta Sexta Sábado Domingo" at bounding box center [598, 142] width 535 height 20
select select "6"
click at [331, 132] on select "[Selecione...] Segunda Terça Quarta Quinta Sexta Sábado Domingo" at bounding box center [598, 142] width 535 height 20
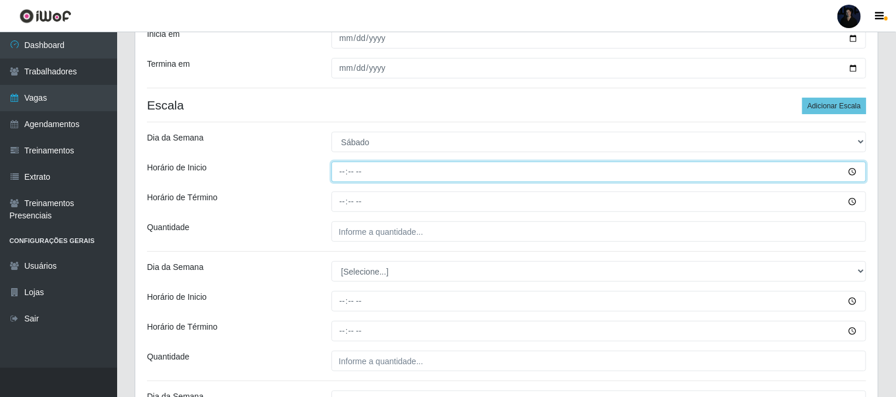
click at [341, 172] on input "Horário de Inicio" at bounding box center [598, 172] width 535 height 20
type input "11:00"
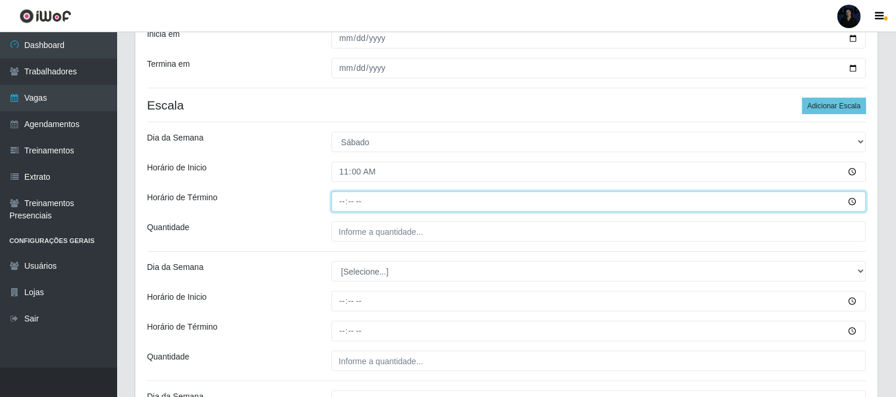
click at [342, 199] on input "Horário de Término" at bounding box center [598, 201] width 535 height 20
type input "17:00"
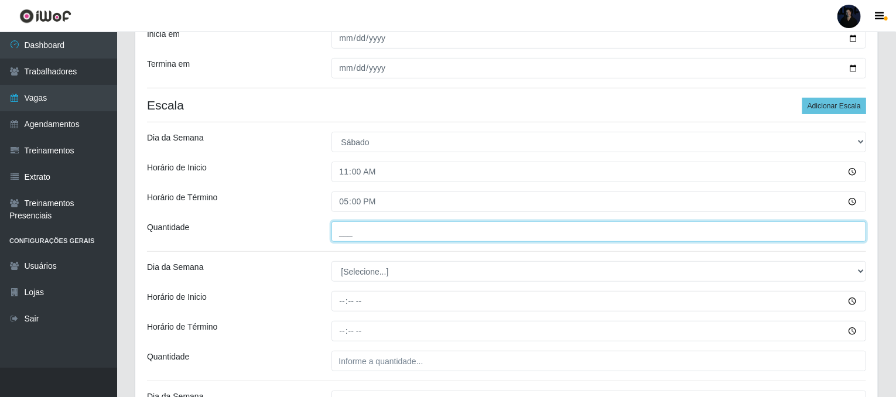
click at [346, 227] on input "___" at bounding box center [598, 231] width 535 height 20
type input "2__"
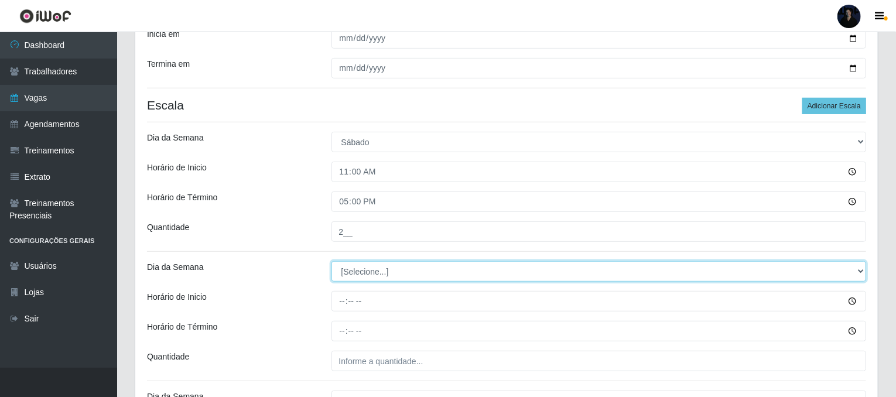
click at [360, 277] on select "[Selecione...] Segunda Terça Quarta Quinta Sexta Sábado Domingo" at bounding box center [598, 271] width 535 height 20
select select "6"
click at [331, 261] on select "[Selecione...] Segunda Terça Quarta Quinta Sexta Sábado Domingo" at bounding box center [598, 271] width 535 height 20
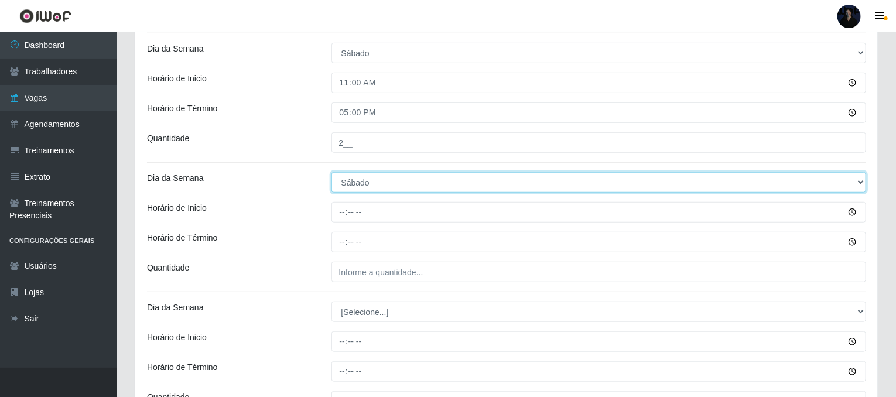
scroll to position [354, 0]
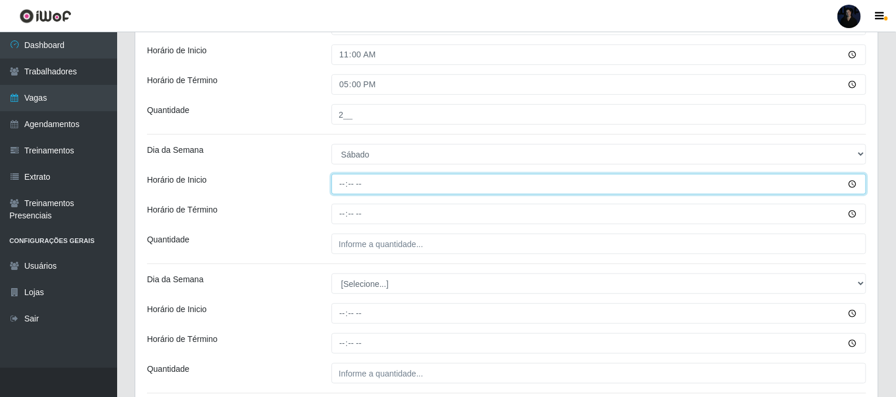
click at [344, 180] on input "Horário de Inicio" at bounding box center [598, 184] width 535 height 20
type input "16:00"
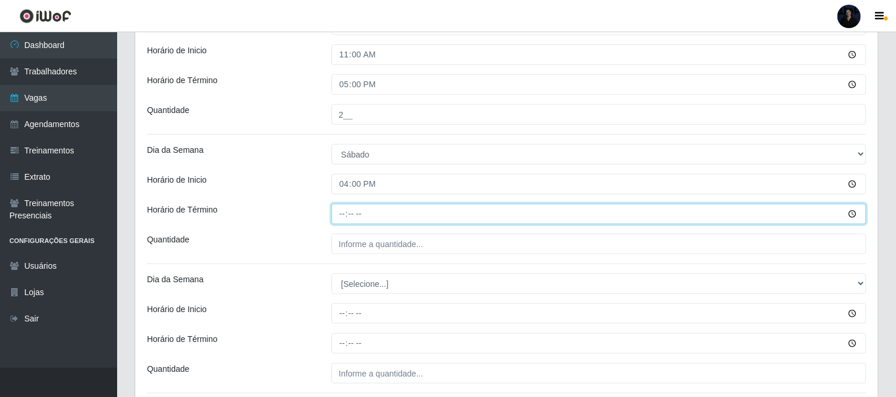
click at [337, 211] on input "Horário de Término" at bounding box center [598, 214] width 535 height 20
type input "22:00"
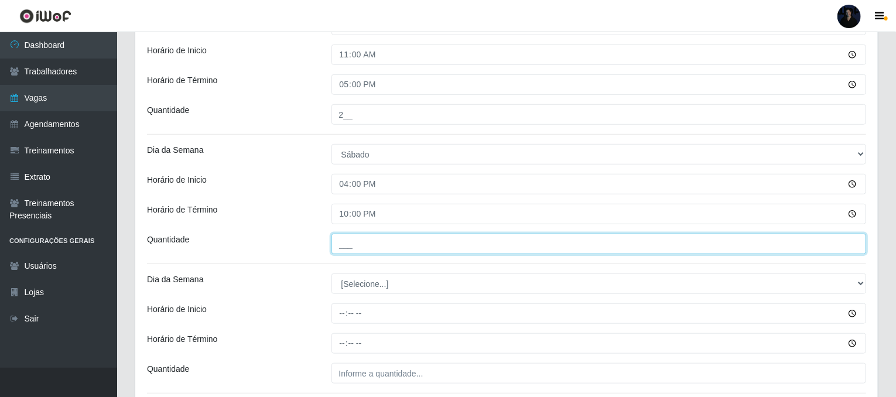
click at [337, 239] on input "___" at bounding box center [598, 244] width 535 height 20
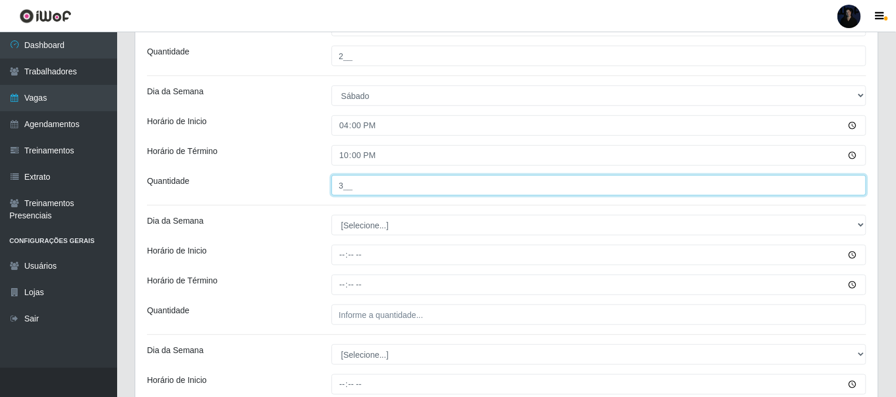
scroll to position [471, 0]
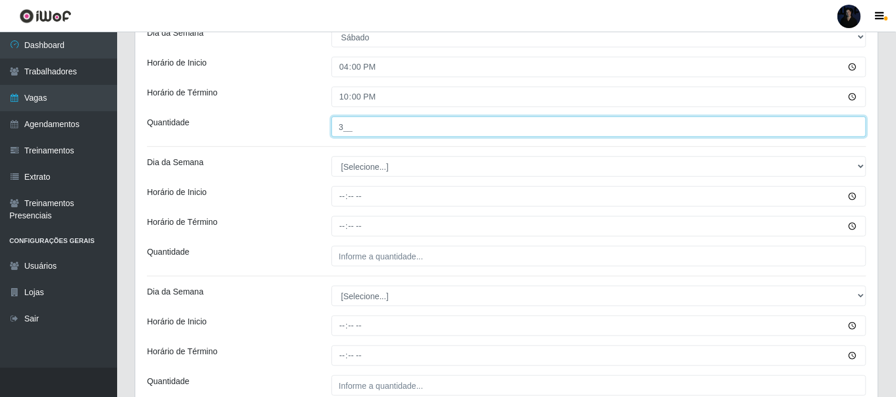
type input "3__"
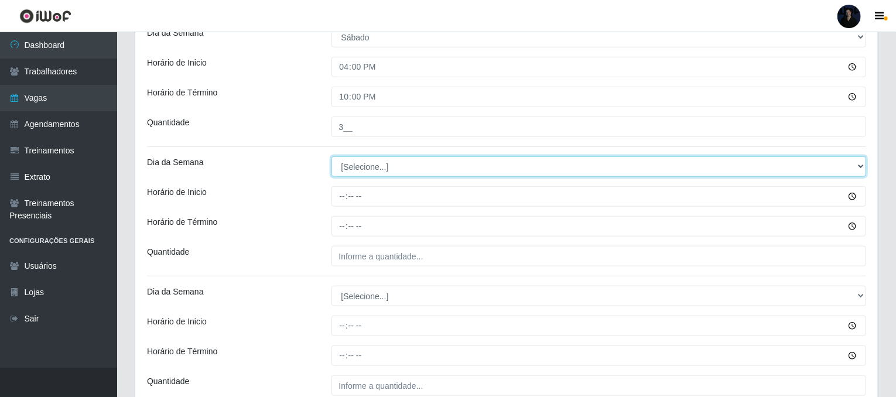
click at [375, 164] on select "[Selecione...] Segunda Terça Quarta Quinta Sexta Sábado Domingo" at bounding box center [598, 166] width 535 height 20
select select "0"
click at [331, 156] on select "[Selecione...] Segunda Terça Quarta Quinta Sexta Sábado Domingo" at bounding box center [598, 166] width 535 height 20
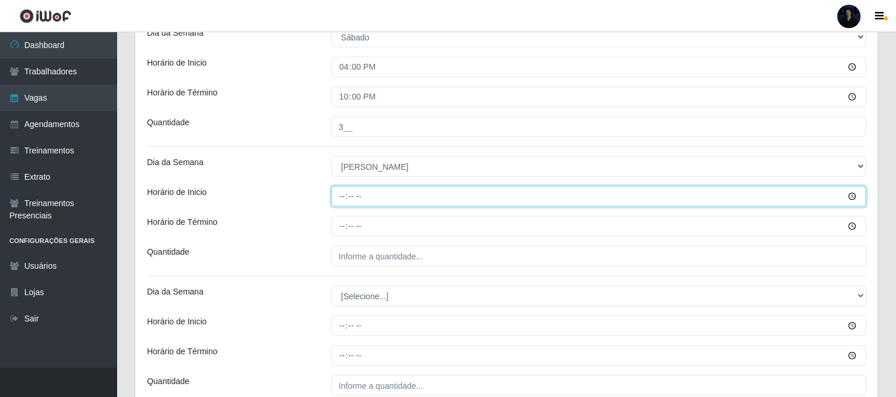
click at [342, 195] on input "Horário de Inicio" at bounding box center [598, 196] width 535 height 20
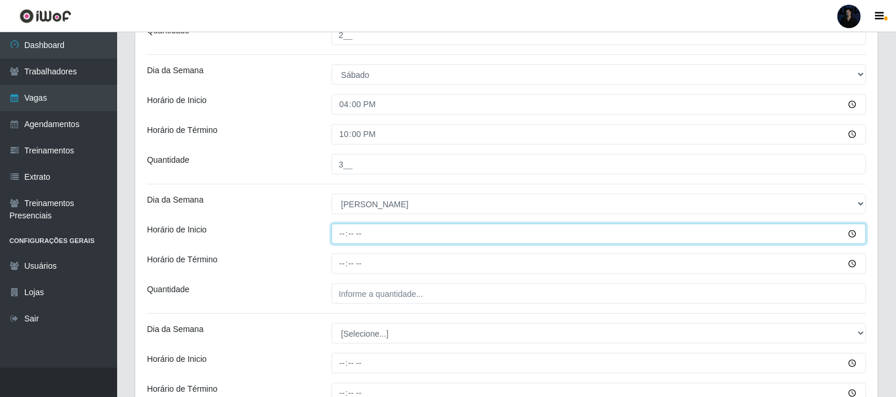
scroll to position [412, 0]
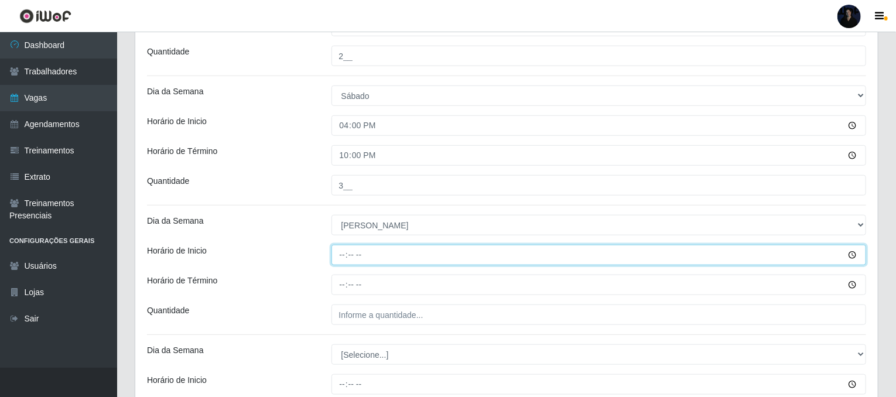
click at [343, 253] on input "Horário de Inicio" at bounding box center [598, 255] width 535 height 20
type input "08:00"
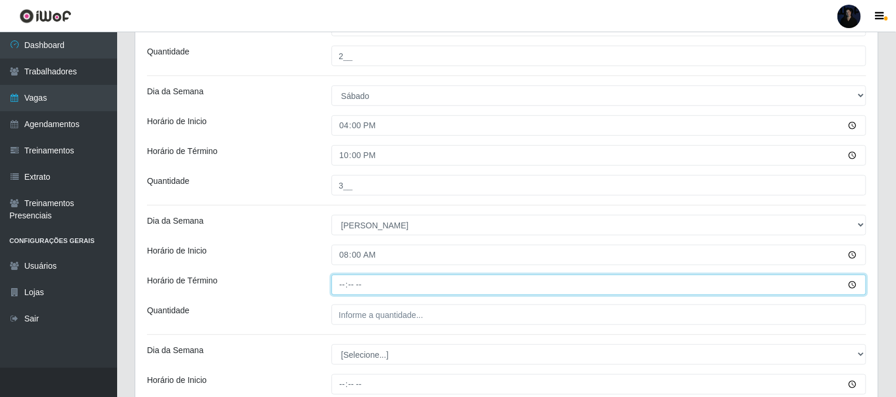
click at [343, 286] on input "Horário de Término" at bounding box center [598, 285] width 535 height 20
type input "14:00"
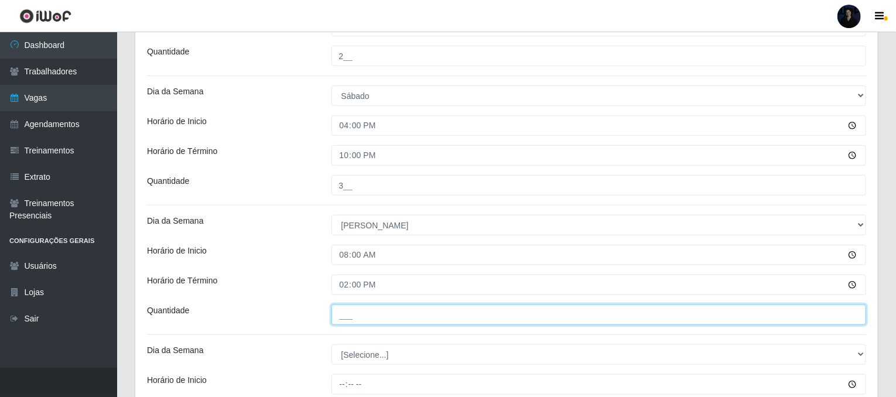
click at [333, 313] on input "___" at bounding box center [598, 314] width 535 height 20
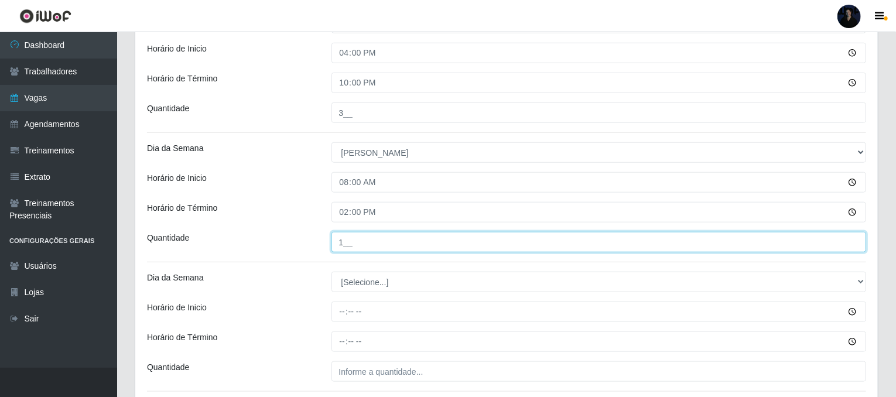
scroll to position [578, 0]
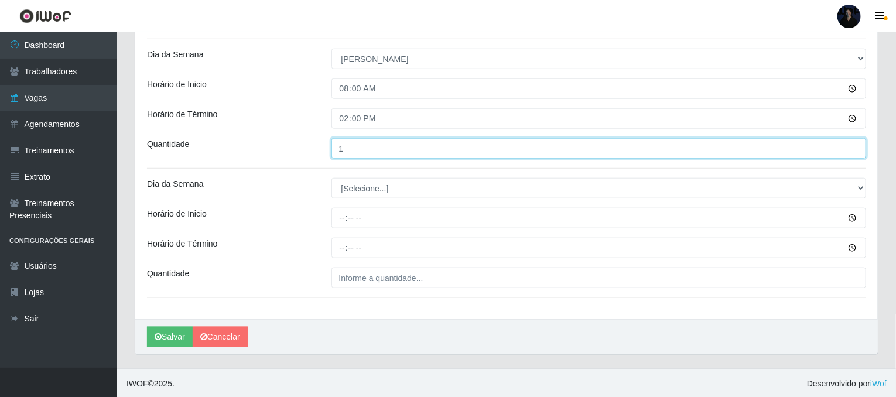
type input "1__"
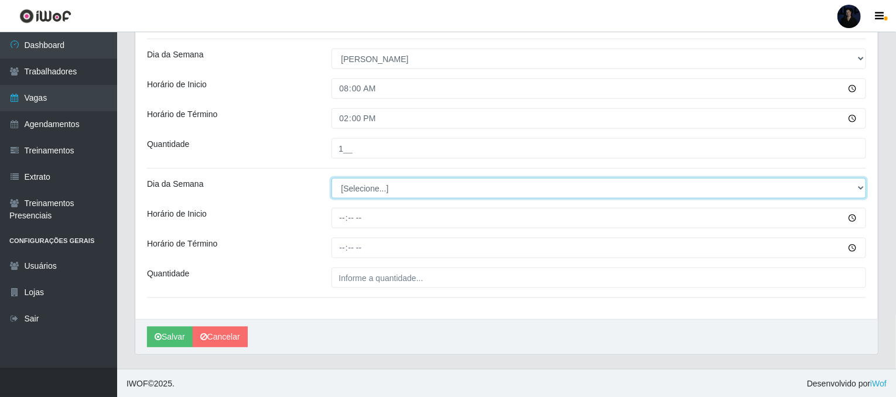
click at [363, 189] on select "[Selecione...] Segunda Terça Quarta Quinta Sexta Sábado Domingo" at bounding box center [598, 188] width 535 height 20
select select "0"
click at [331, 178] on select "[Selecione...] Segunda Terça Quarta Quinta Sexta Sábado Domingo" at bounding box center [598, 188] width 535 height 20
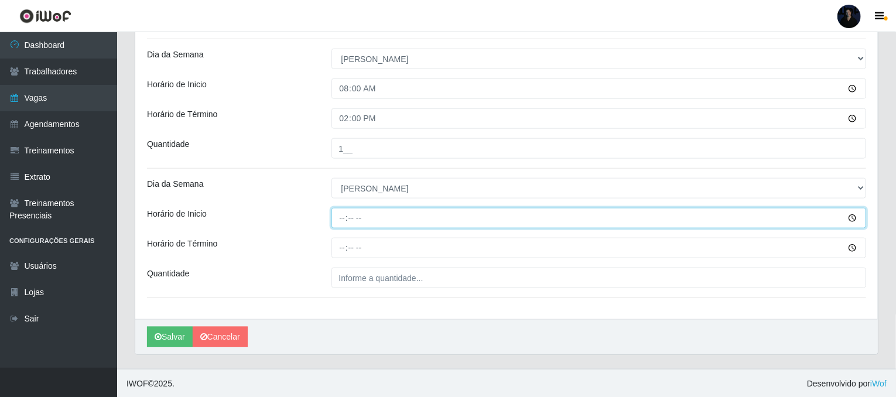
click at [344, 218] on input "Horário de Inicio" at bounding box center [598, 218] width 535 height 20
type input "14:00"
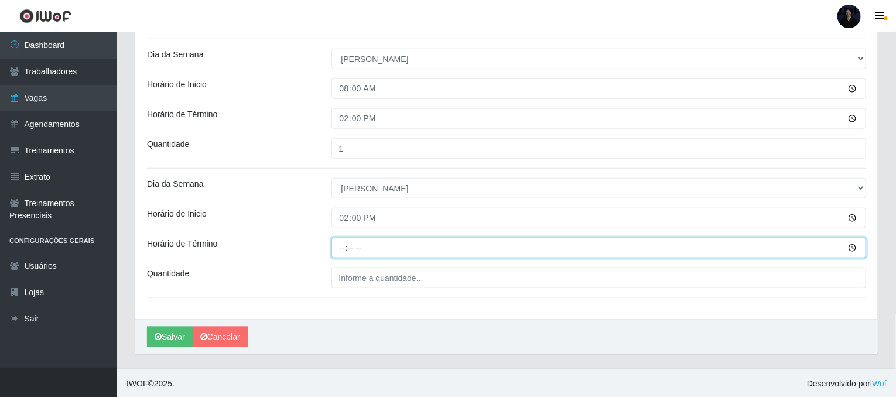
click at [340, 253] on input "Horário de Término" at bounding box center [598, 248] width 535 height 20
type input "20:00"
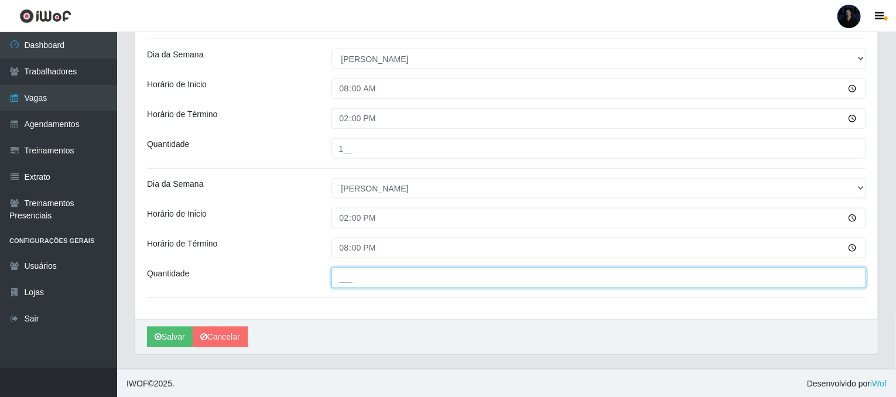
click at [338, 278] on input "___" at bounding box center [598, 278] width 535 height 20
type input "3__"
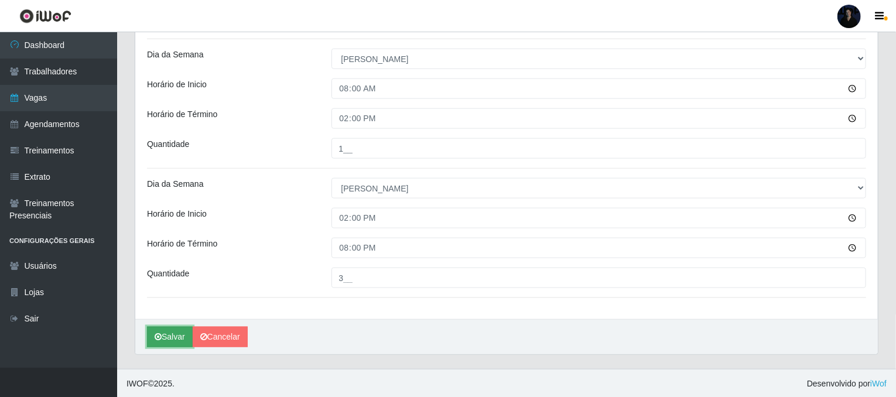
click at [164, 330] on button "Salvar" at bounding box center [170, 337] width 46 height 20
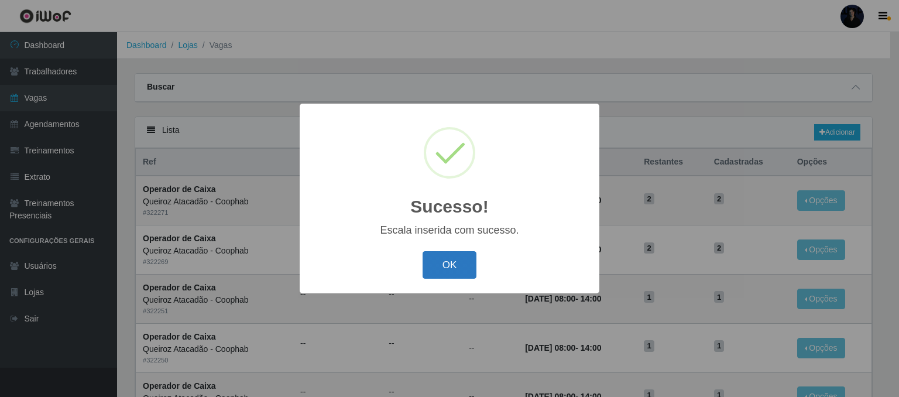
click at [454, 259] on button "OK" at bounding box center [450, 265] width 54 height 28
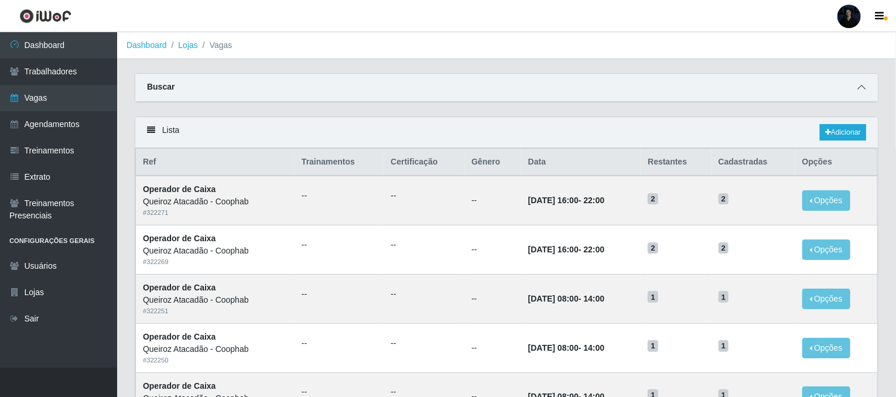
click at [855, 92] on div "Buscar" at bounding box center [506, 88] width 742 height 28
click at [862, 90] on icon at bounding box center [861, 87] width 8 height 8
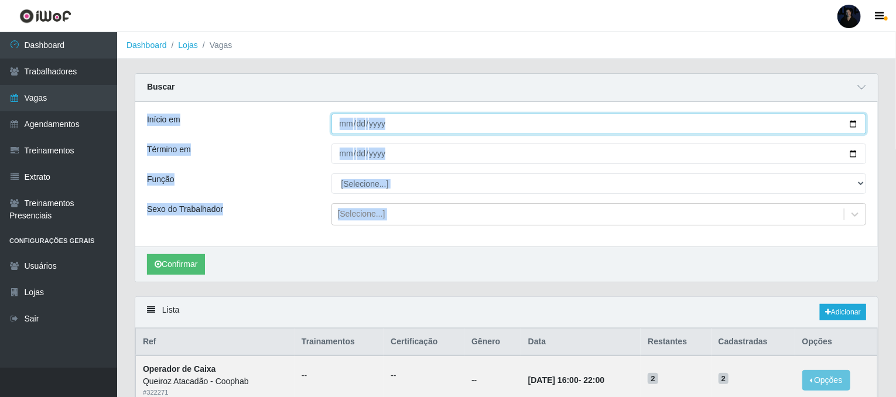
click at [855, 120] on input "Início em" at bounding box center [598, 124] width 535 height 20
type input "[DATE]"
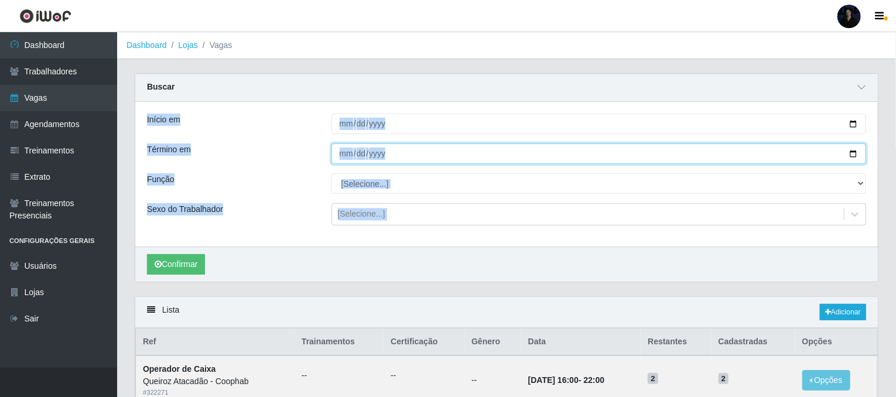
click at [852, 154] on input "Término em" at bounding box center [598, 153] width 535 height 20
type input "[DATE]"
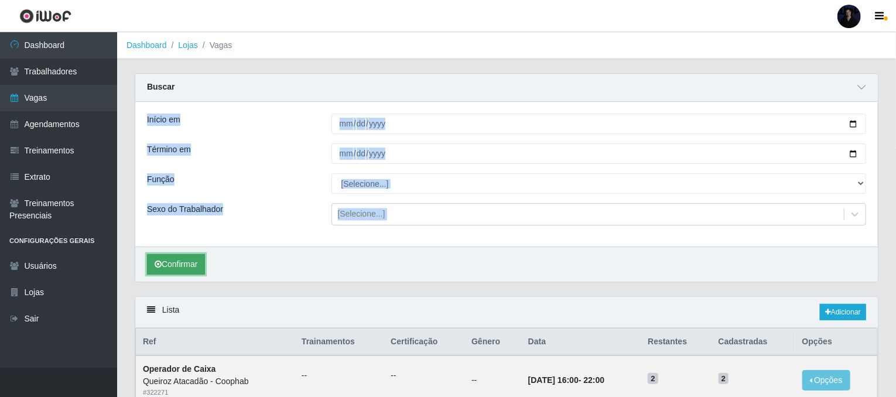
click at [183, 255] on button "Confirmar" at bounding box center [176, 264] width 58 height 20
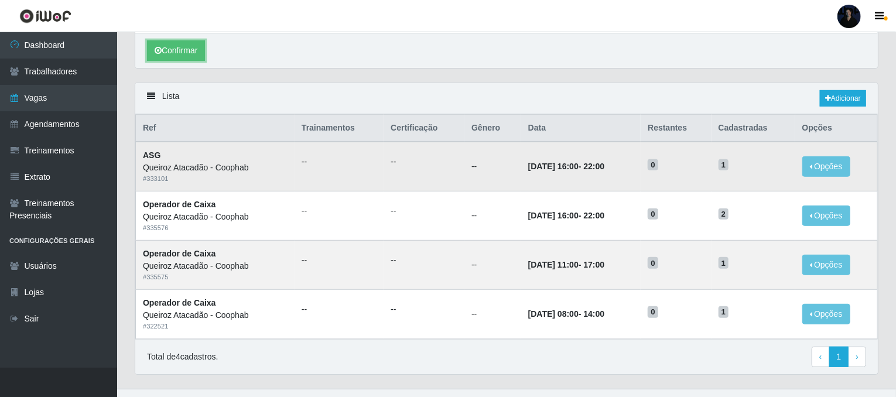
scroll to position [232, 0]
